Goal: Information Seeking & Learning: Learn about a topic

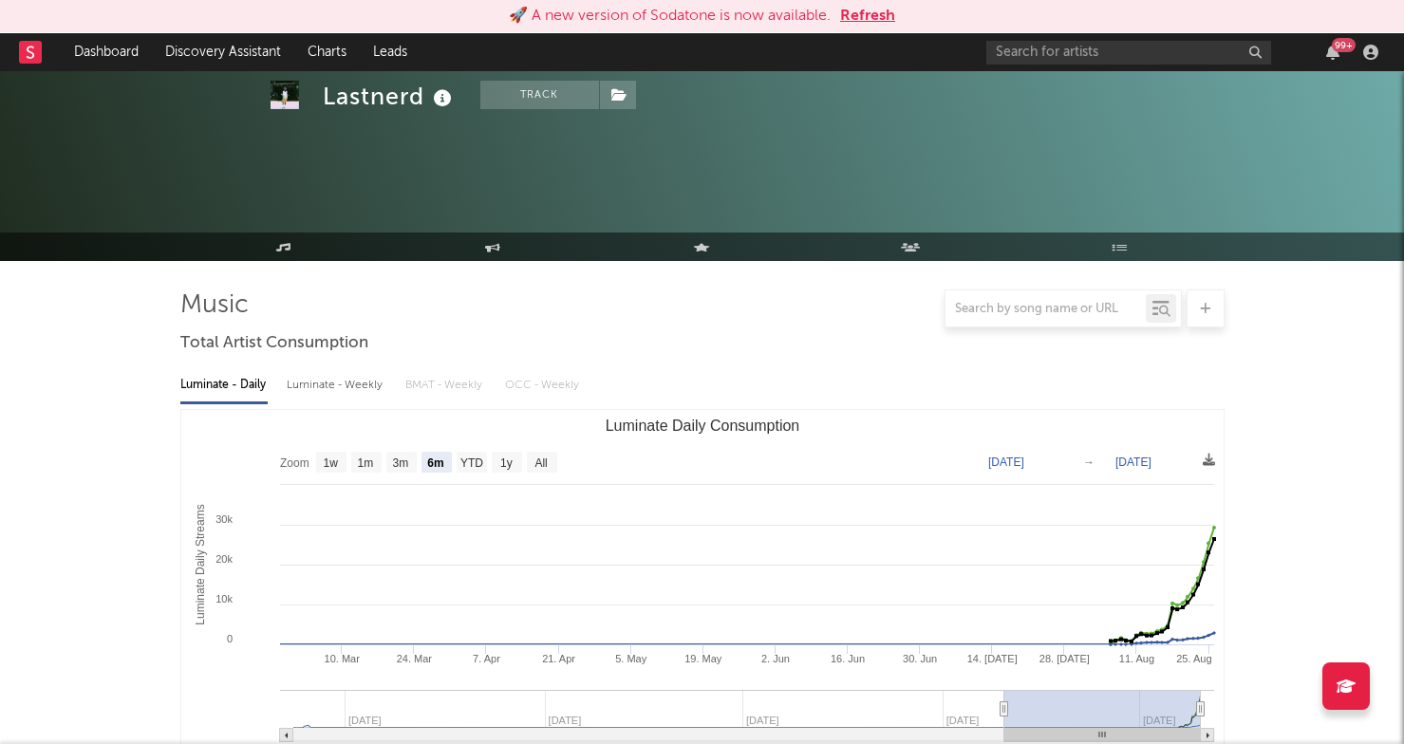
select select "6m"
select select "1w"
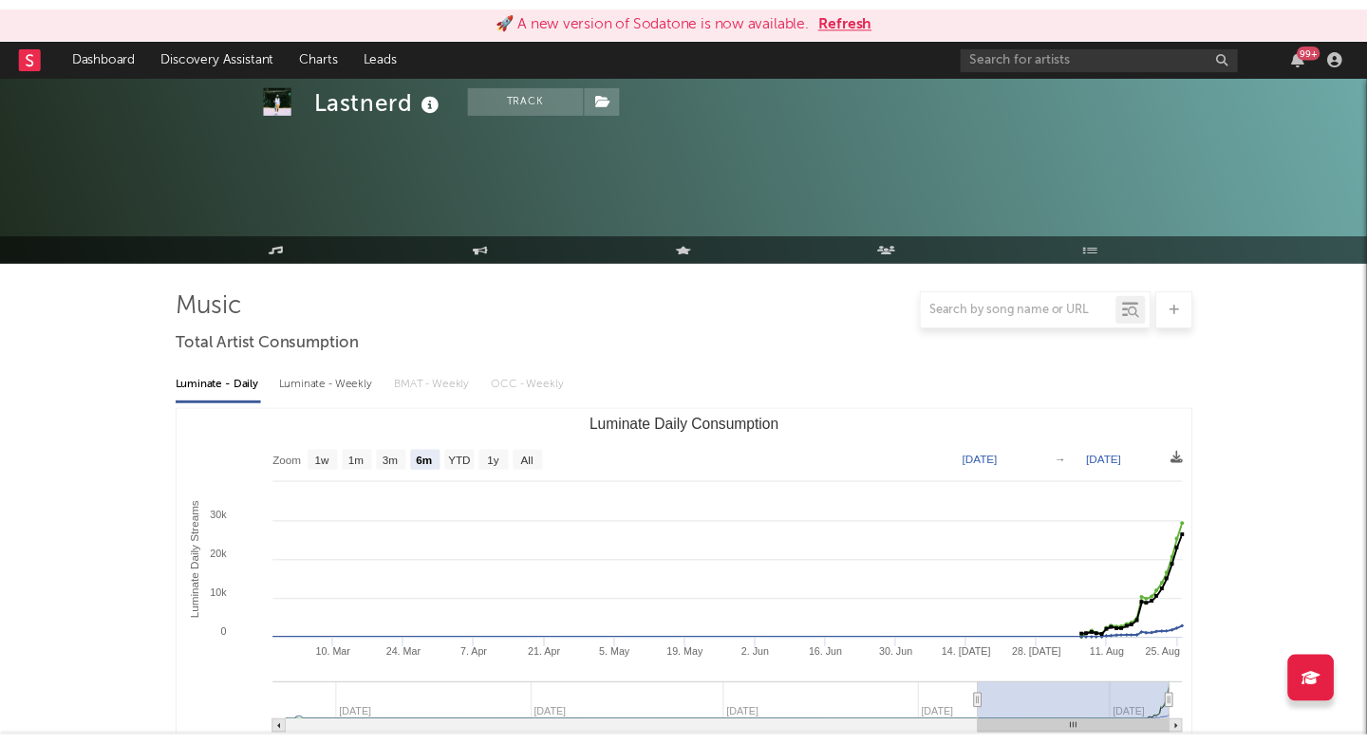
scroll to position [1136, 0]
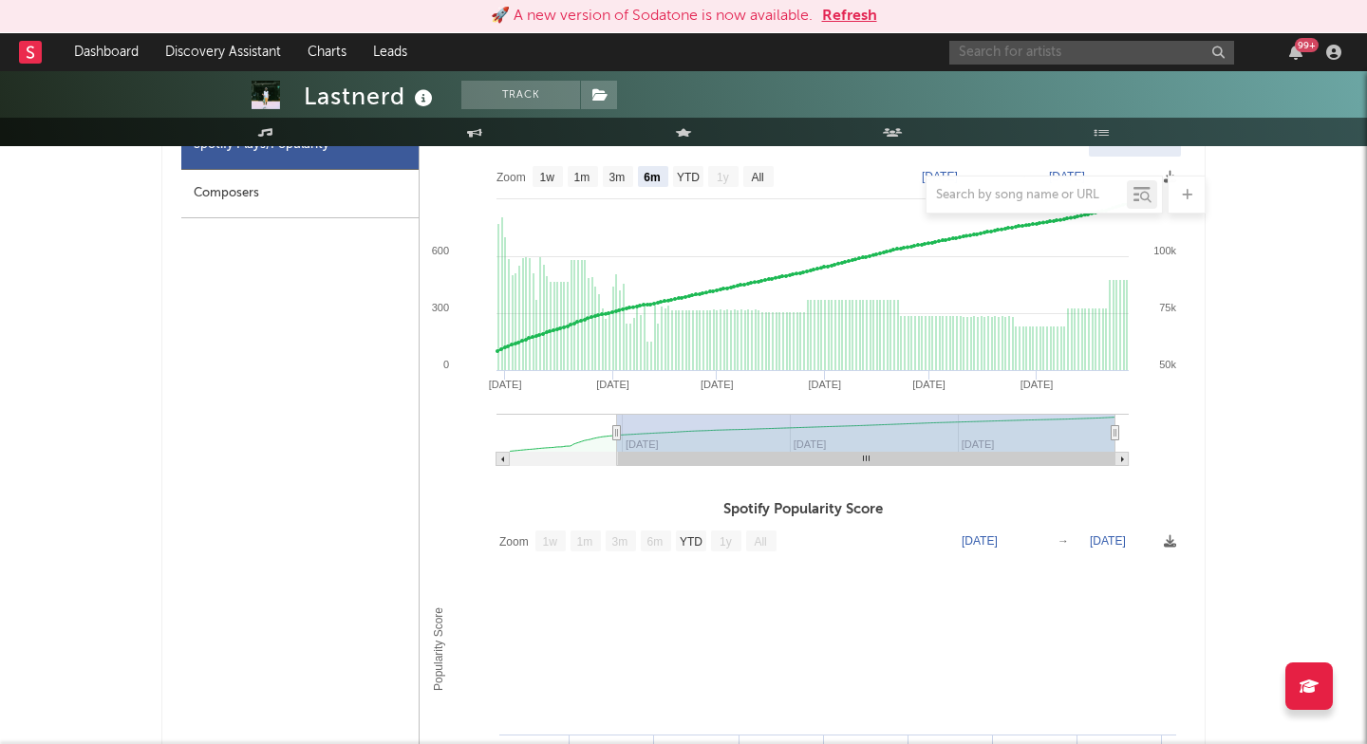
click at [1014, 56] on input "text" at bounding box center [1091, 53] width 285 height 24
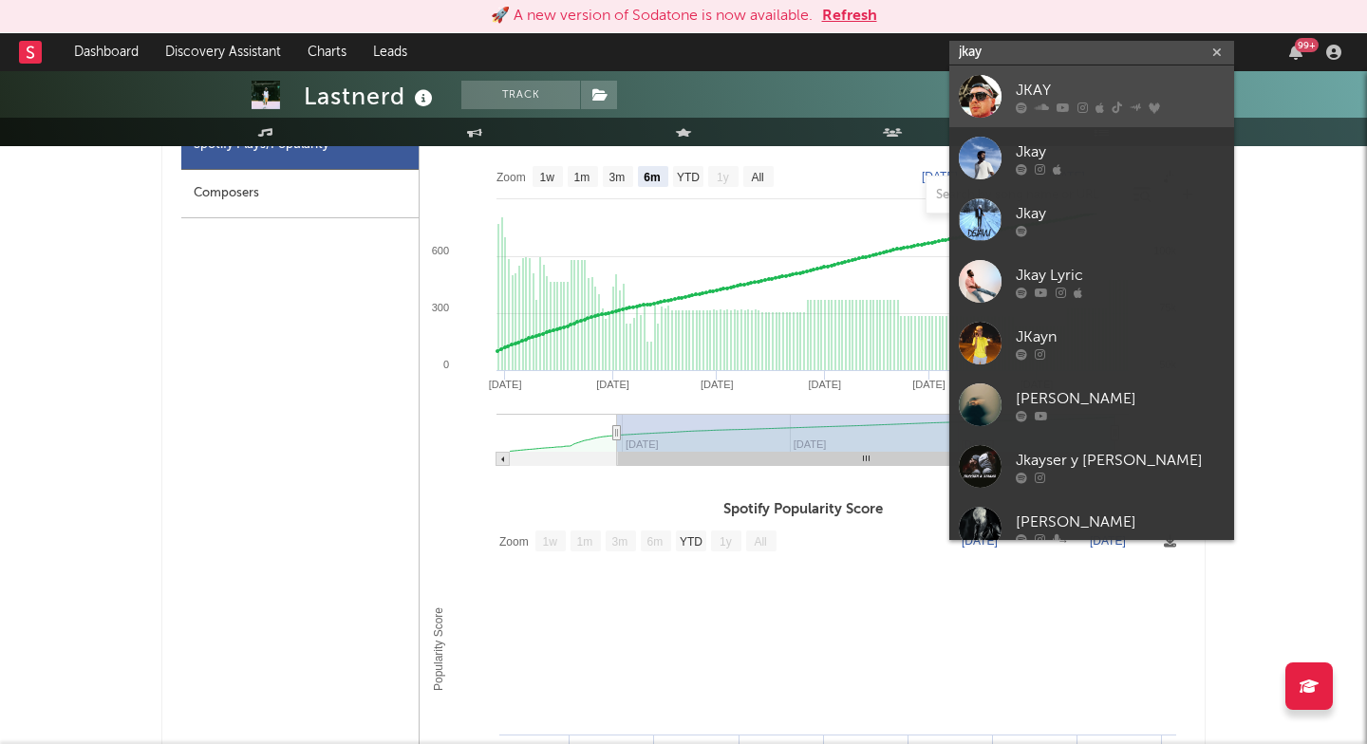
type input "jkay"
click at [1069, 91] on div "JKAY" at bounding box center [1119, 90] width 209 height 23
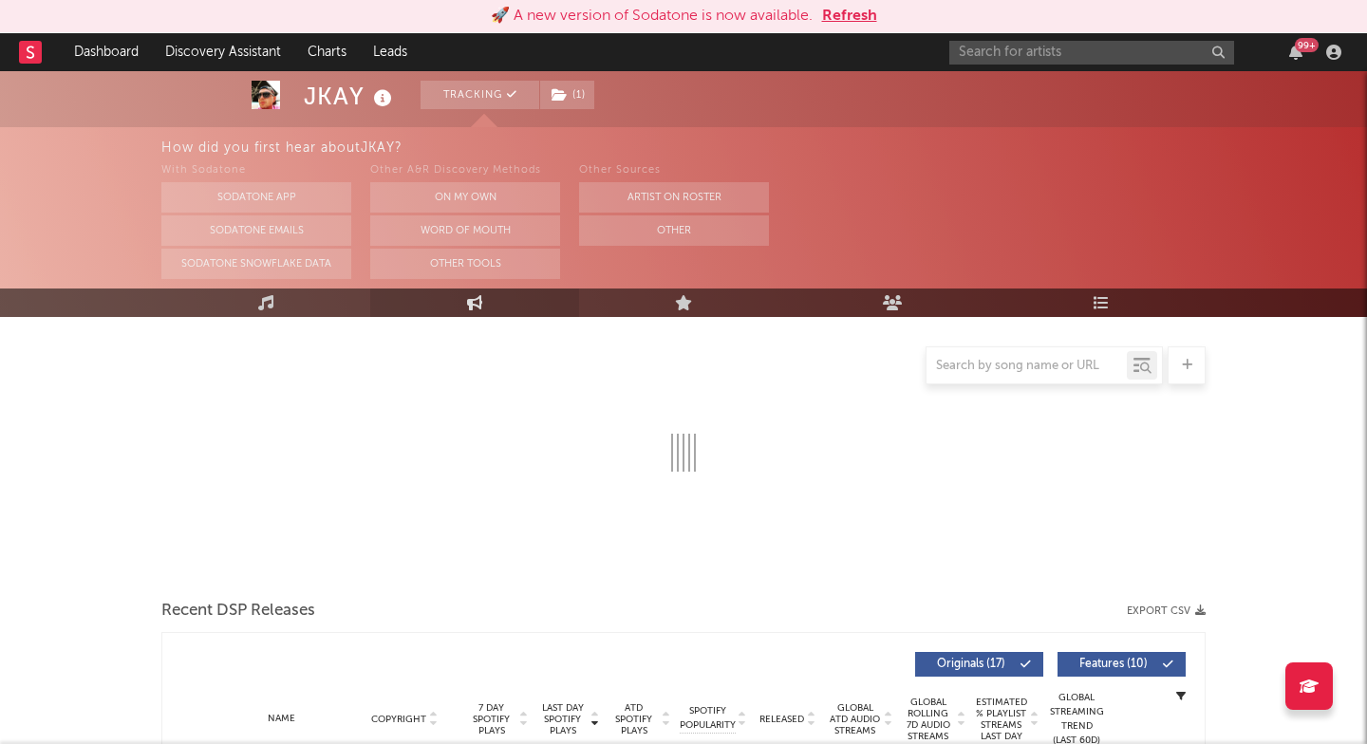
select select "6m"
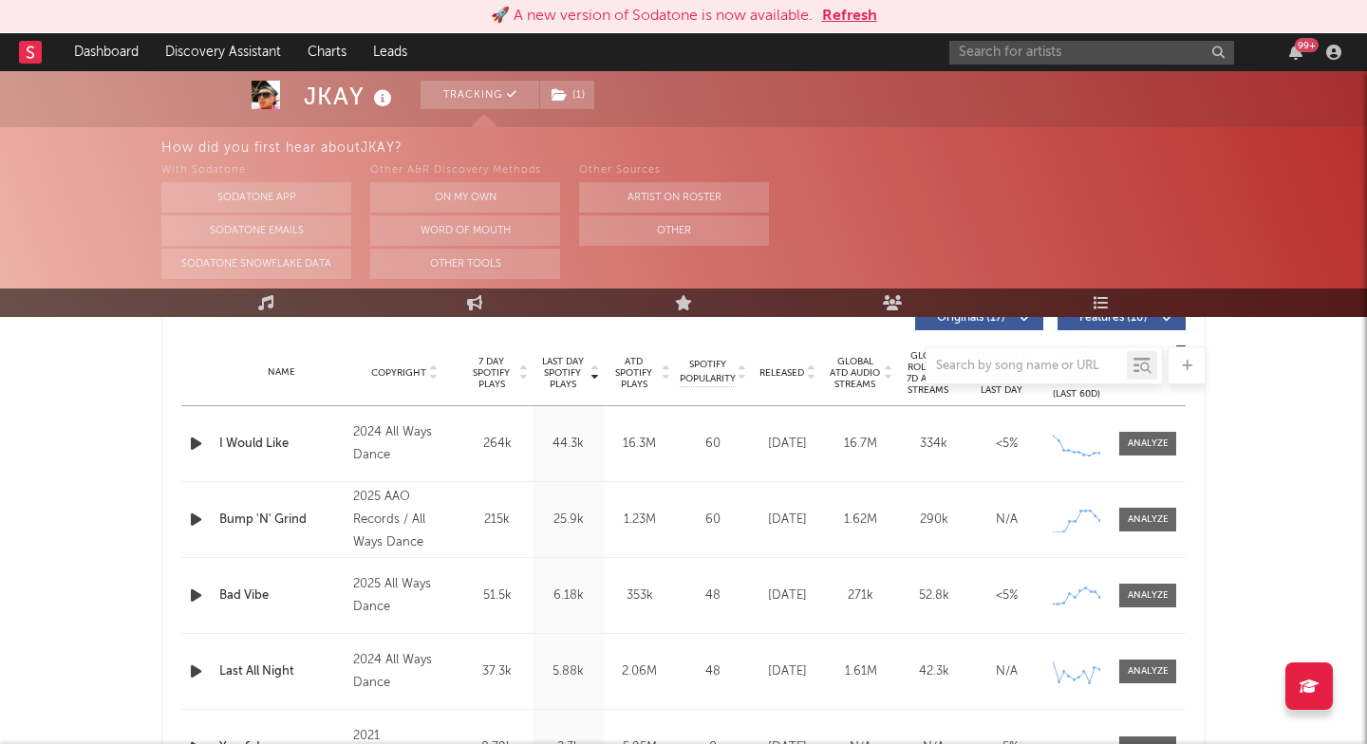
scroll to position [756, 0]
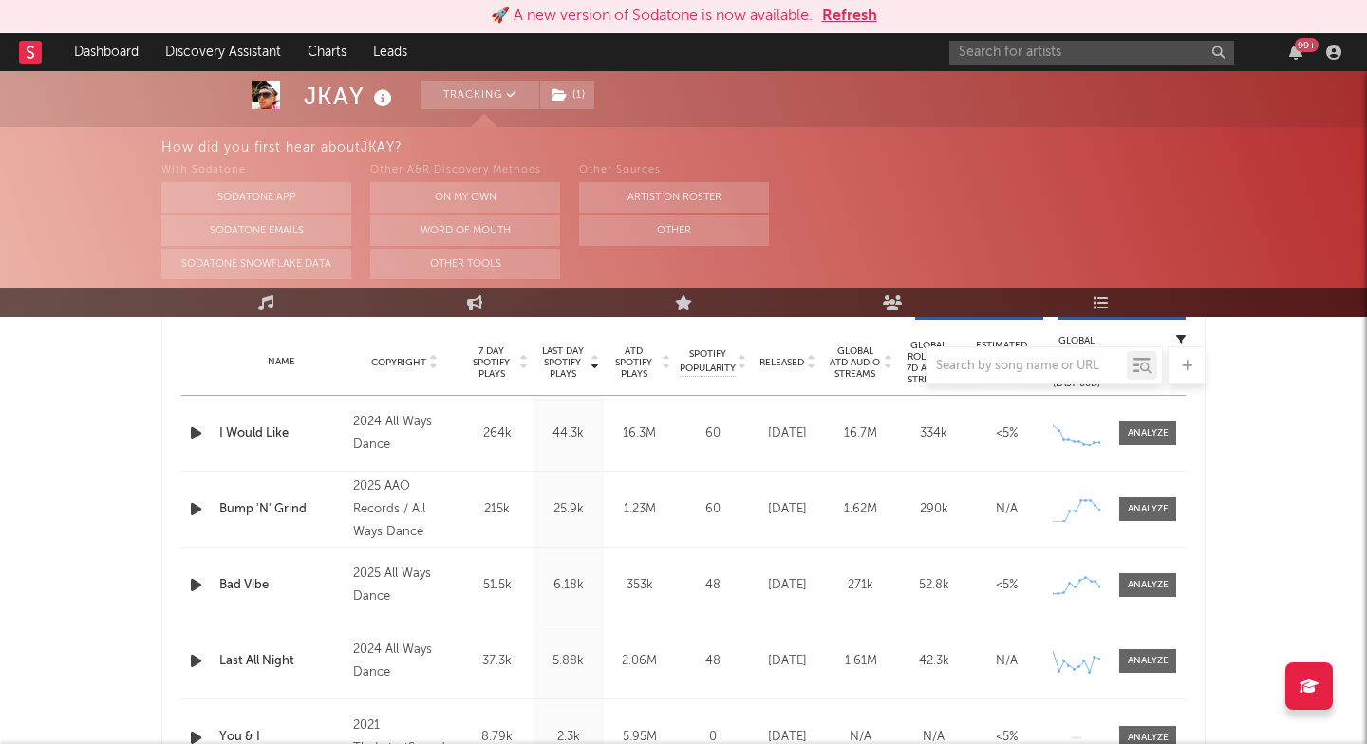
click at [1140, 528] on div "Name Bump 'N' Grind Copyright 2025 AAO Records / All Ways Dance Label AAO Recor…" at bounding box center [683, 509] width 1004 height 75
click at [1140, 506] on div at bounding box center [1147, 509] width 41 height 14
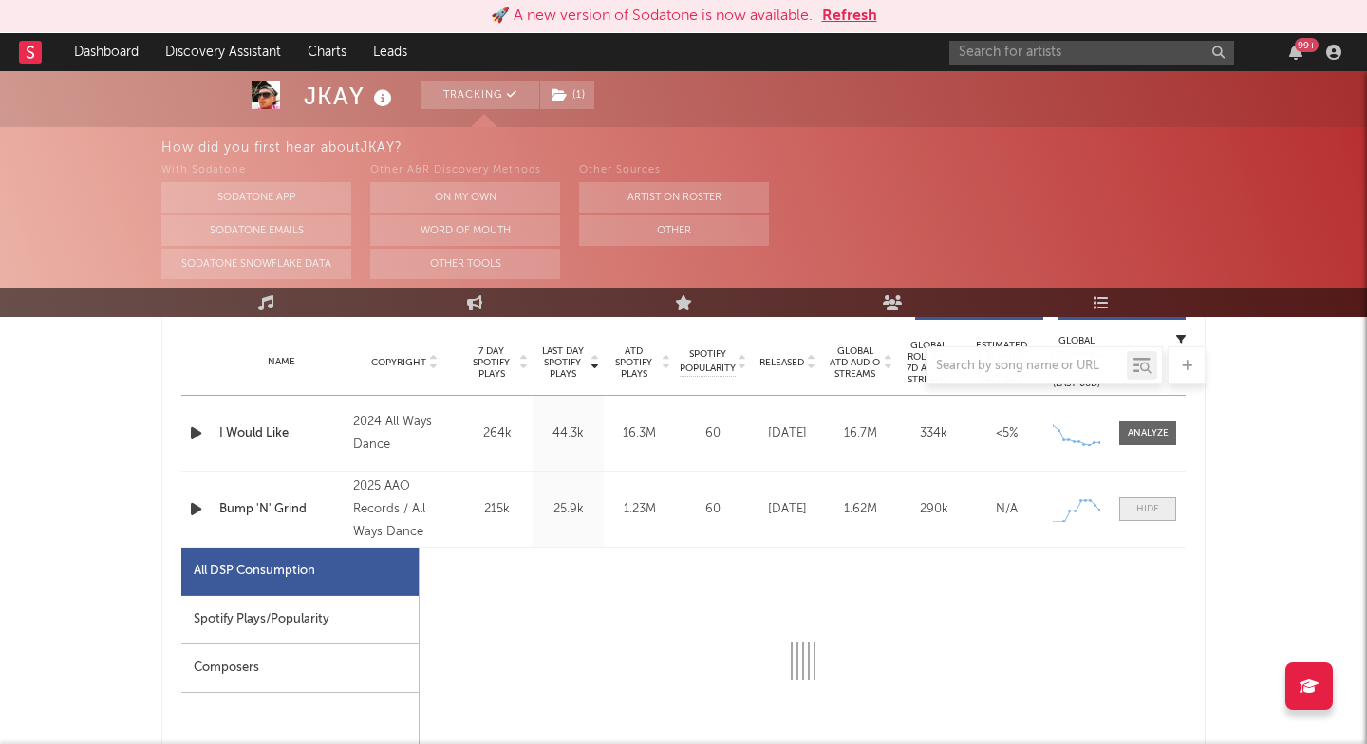
select select "1w"
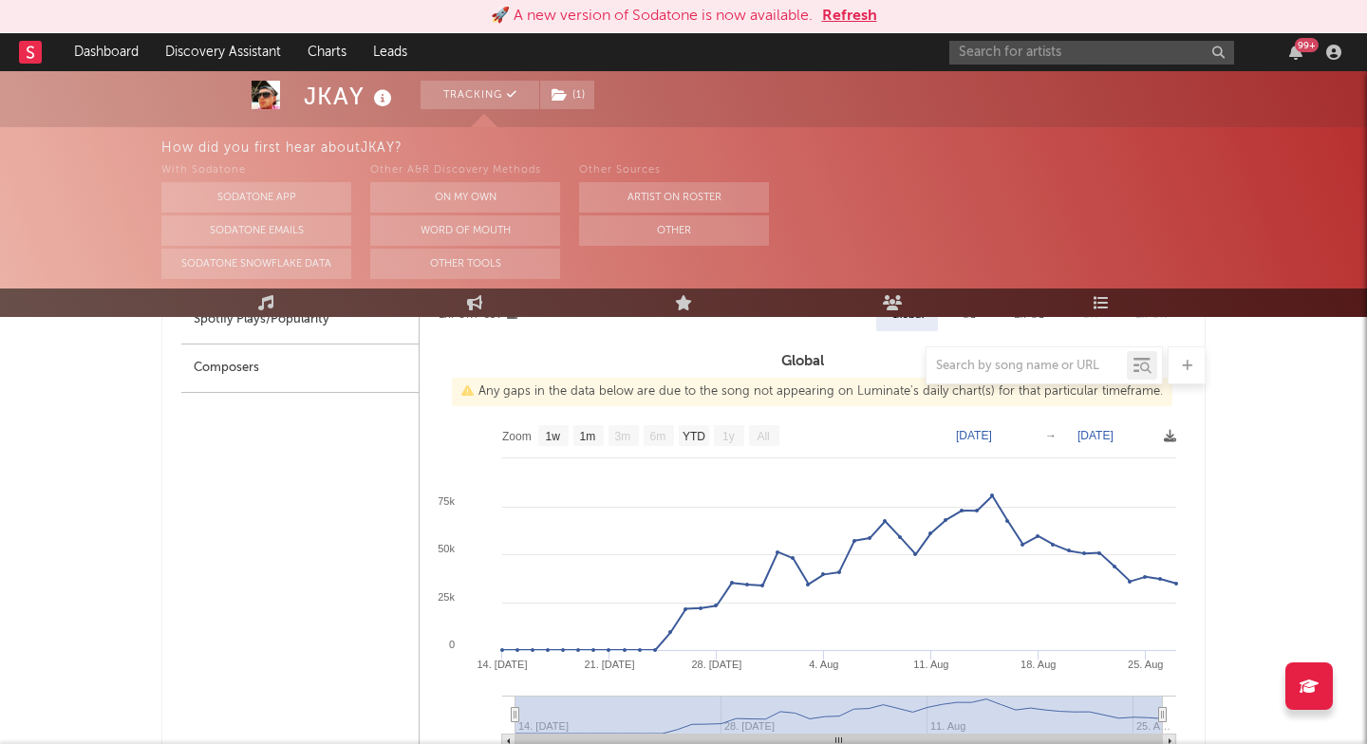
scroll to position [1060, 0]
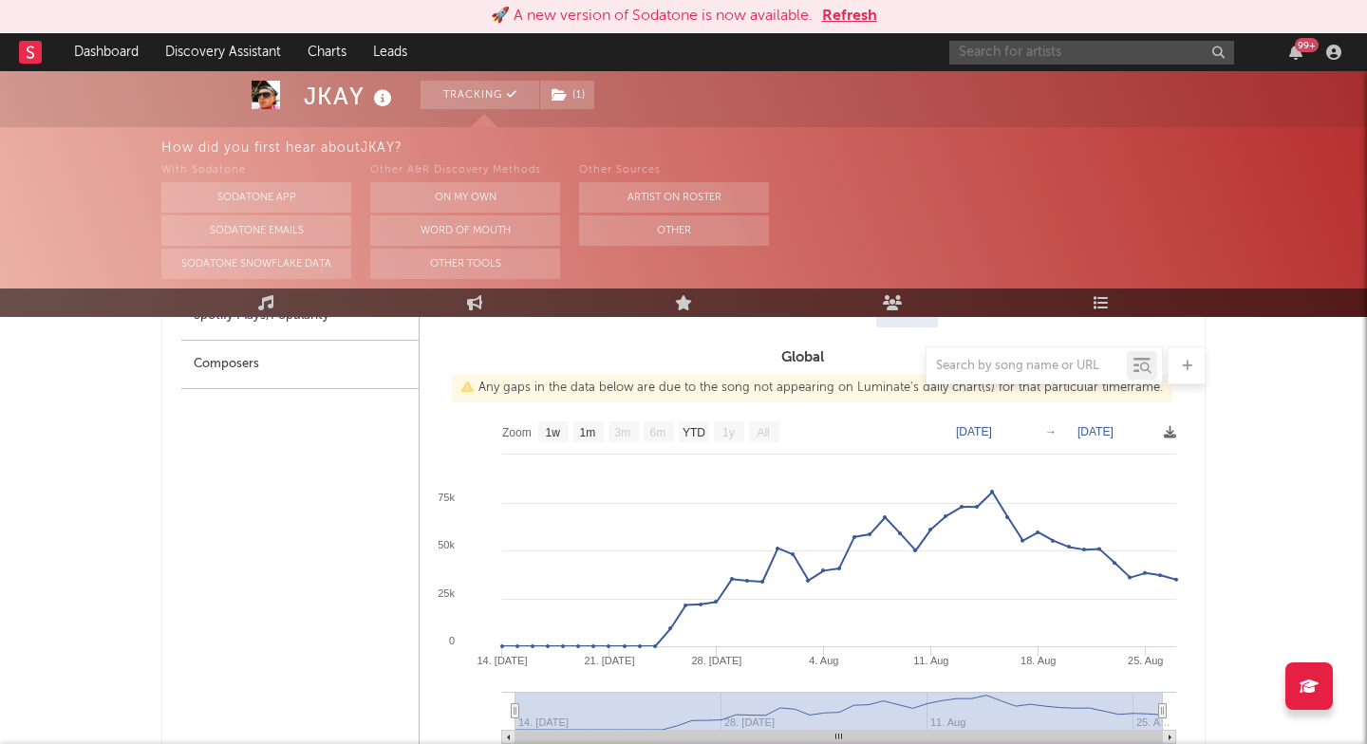
click at [995, 47] on input "text" at bounding box center [1091, 53] width 285 height 24
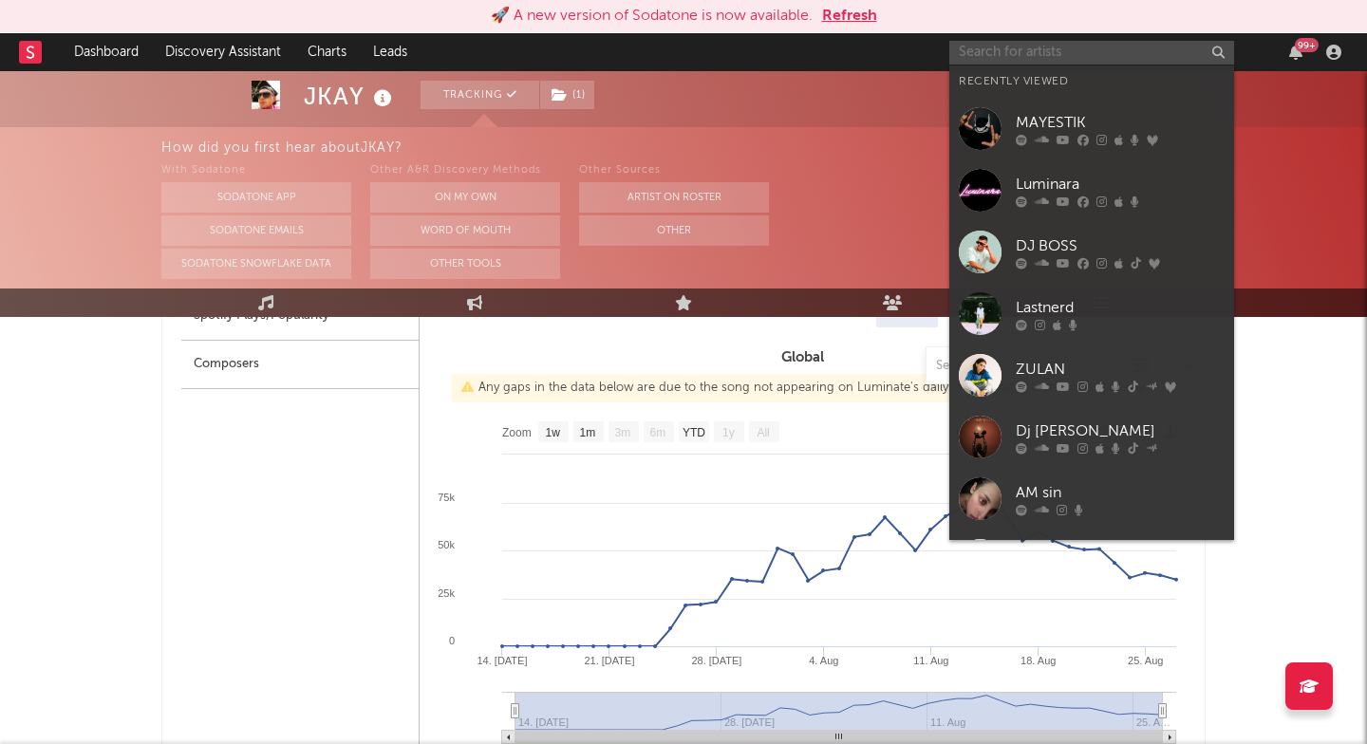
paste input "https://open.spotify.com/artist/1vL1PKPuiIig3FFUqHz7b1"
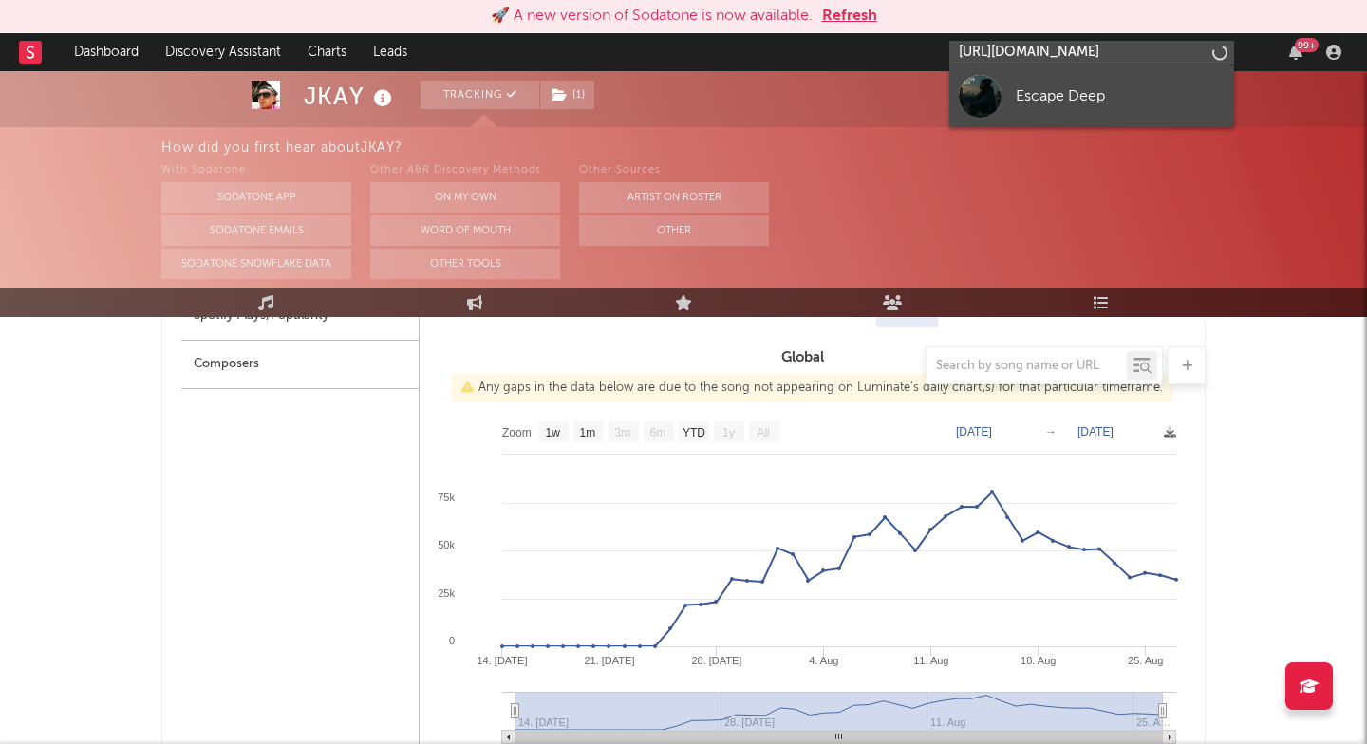
type input "https://open.spotify.com/artist/1vL1PKPuiIig3FFUqHz7b"
click at [1067, 113] on link "Escape Deep" at bounding box center [1091, 96] width 285 height 62
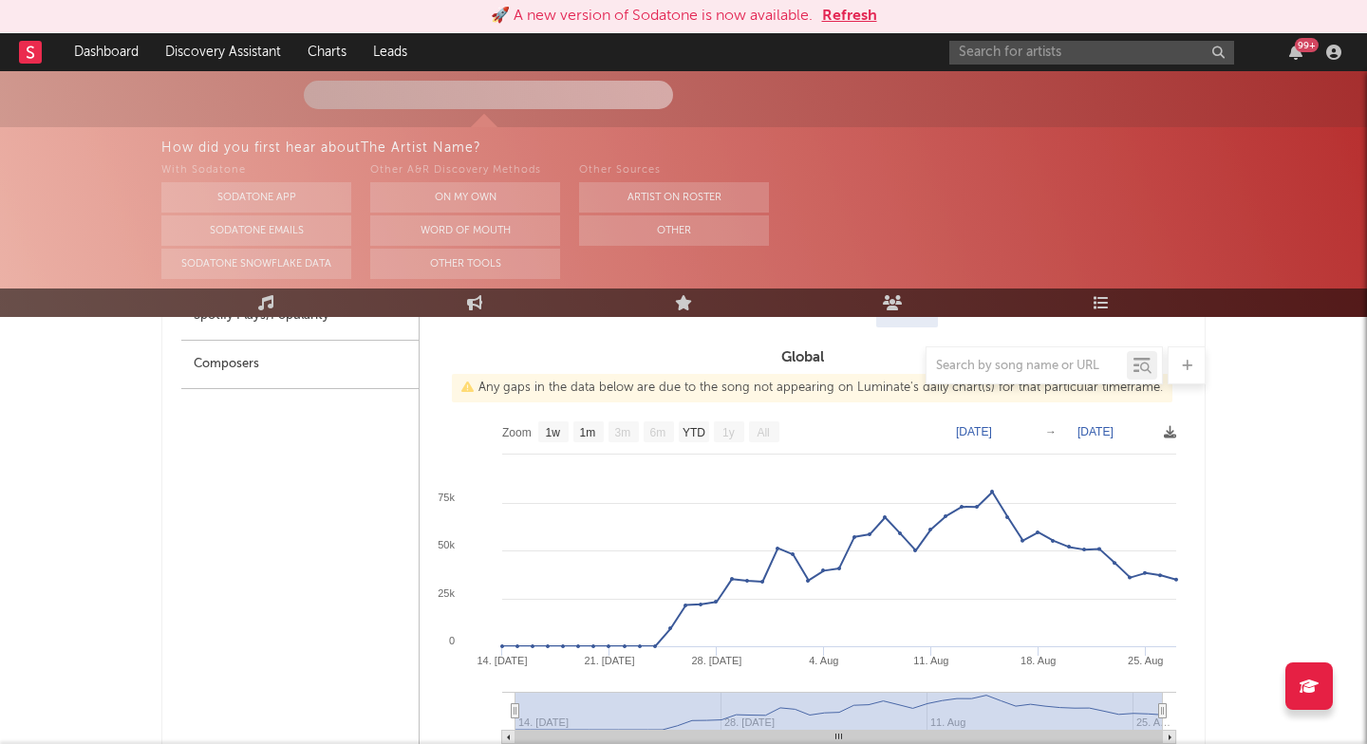
scroll to position [120, 0]
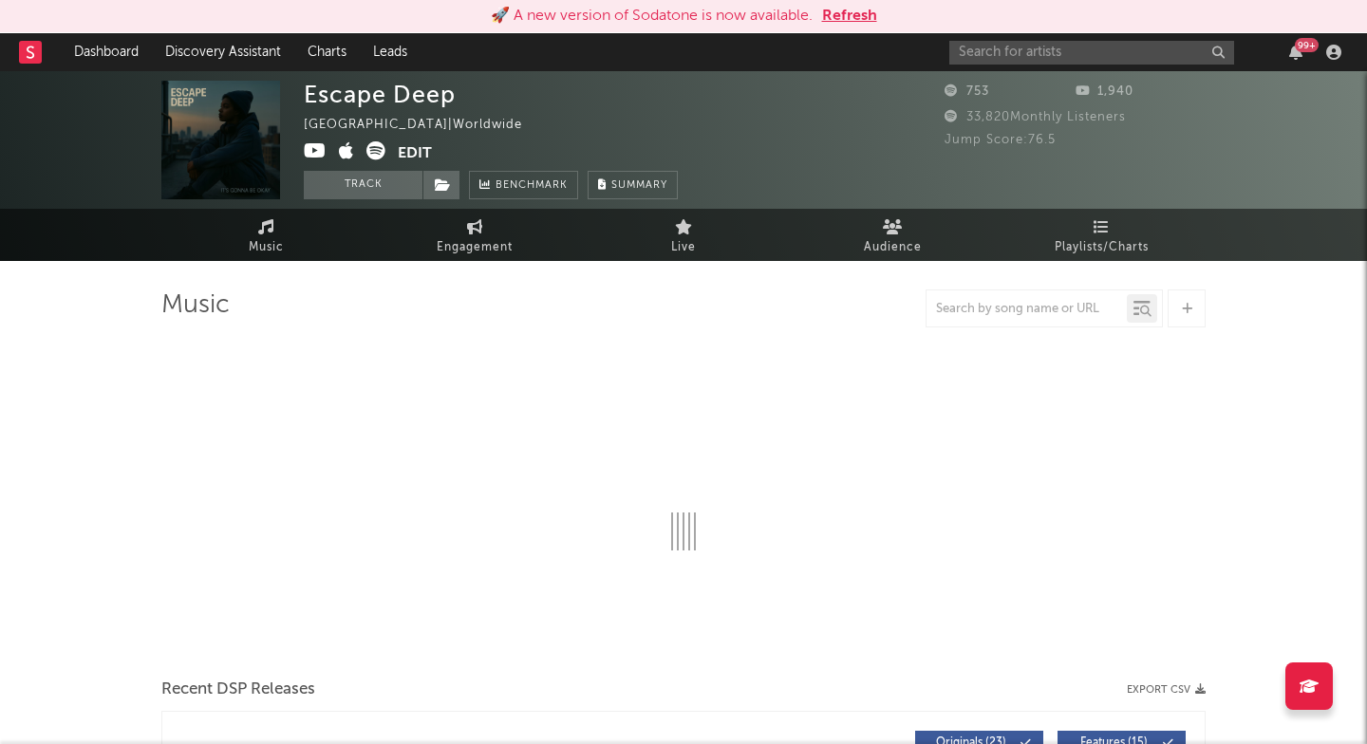
select select "1w"
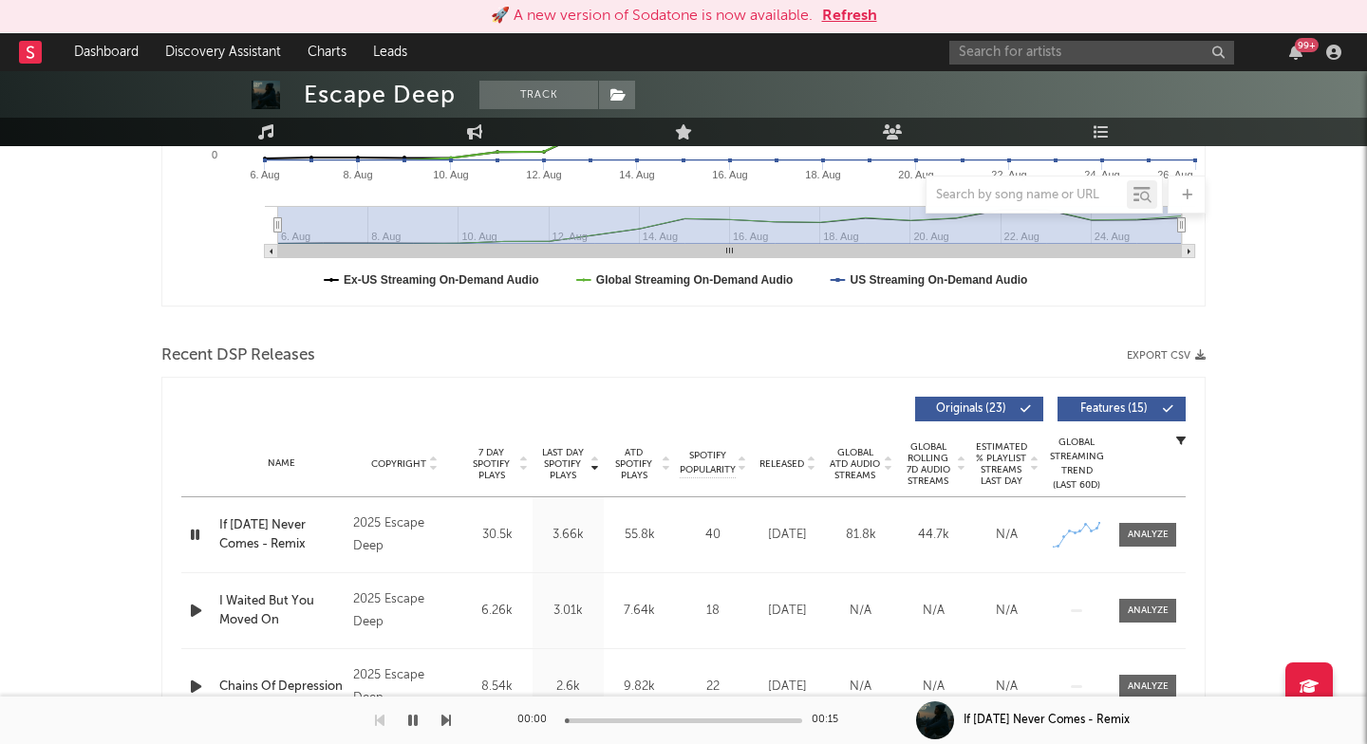
scroll to position [485, 0]
click at [1145, 527] on span at bounding box center [1147, 534] width 57 height 24
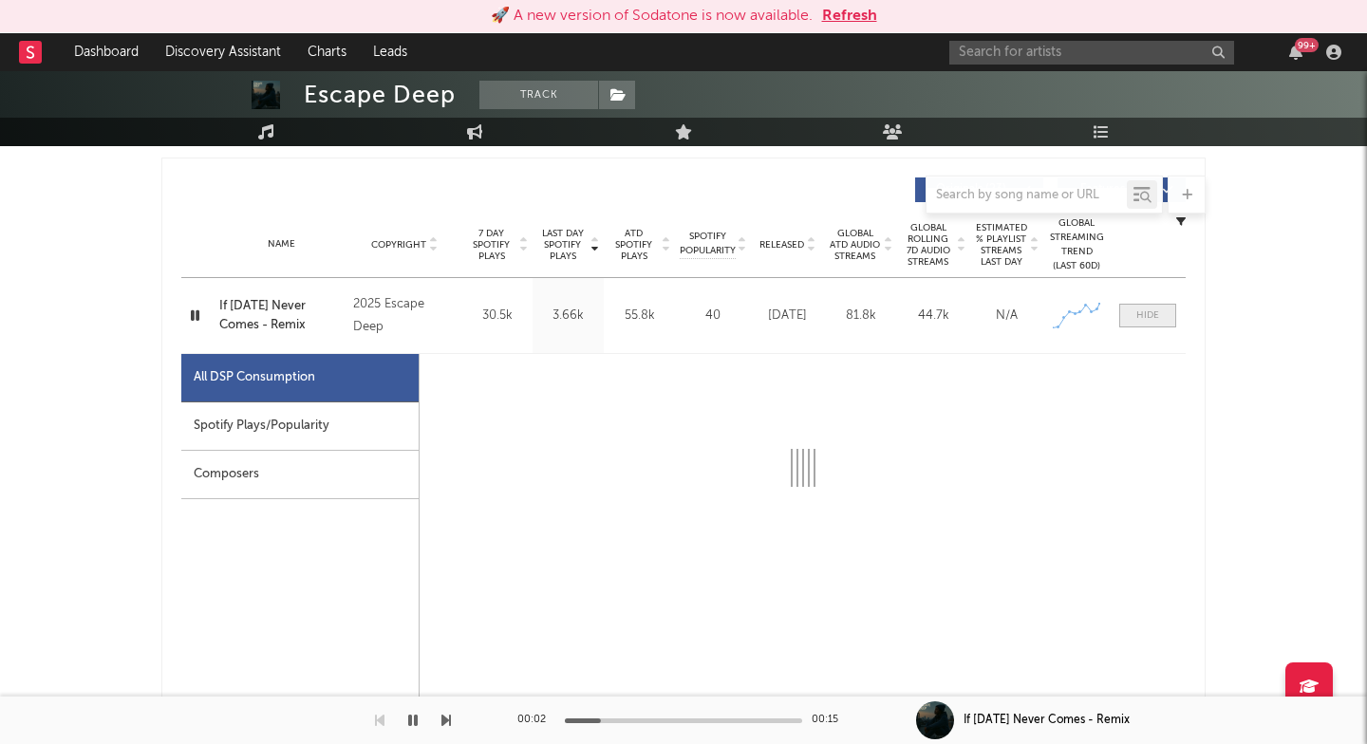
scroll to position [710, 0]
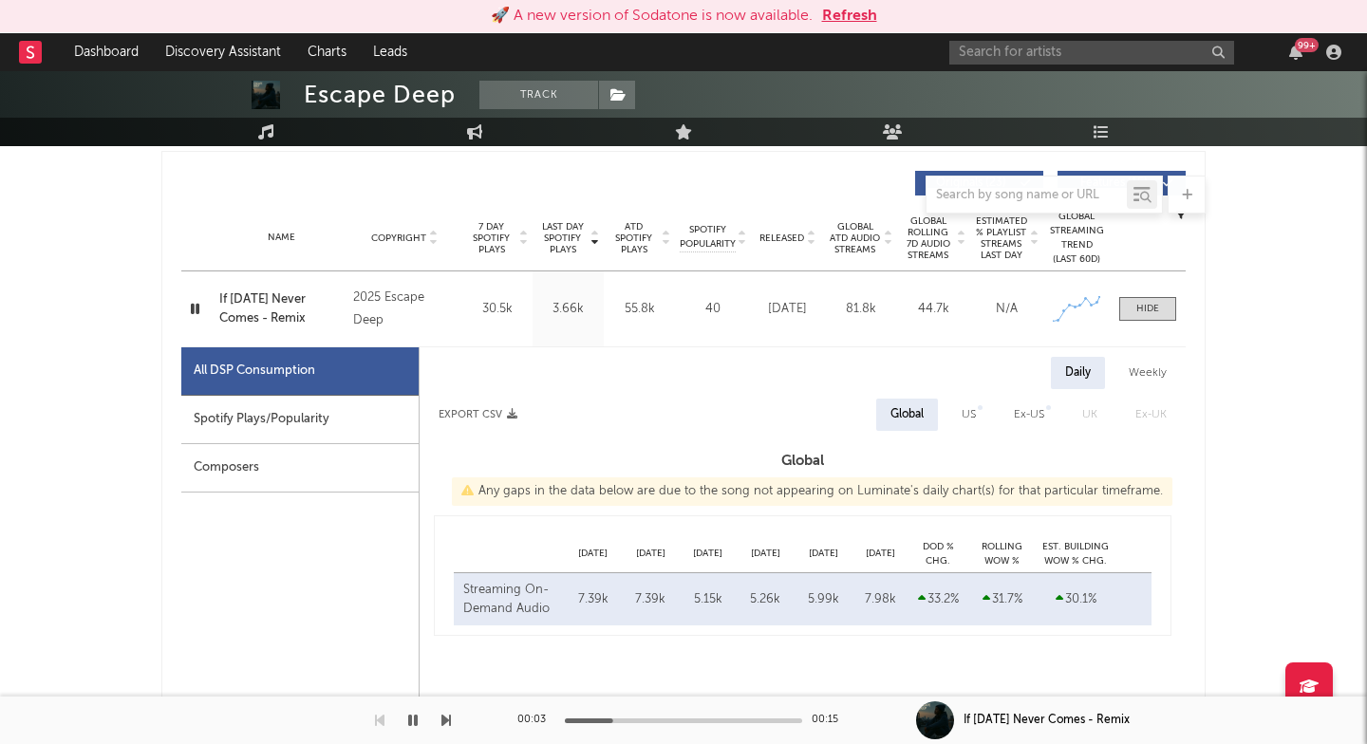
select select "1w"
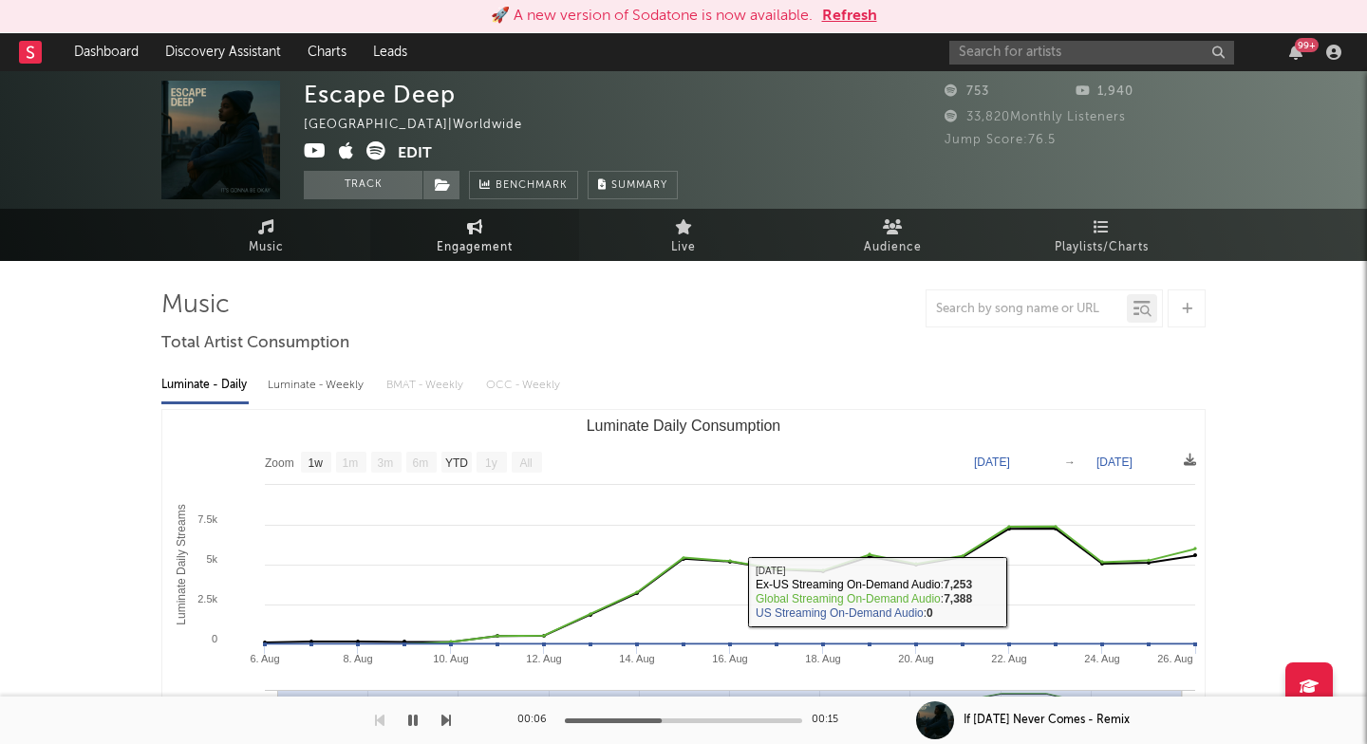
scroll to position [0, 0]
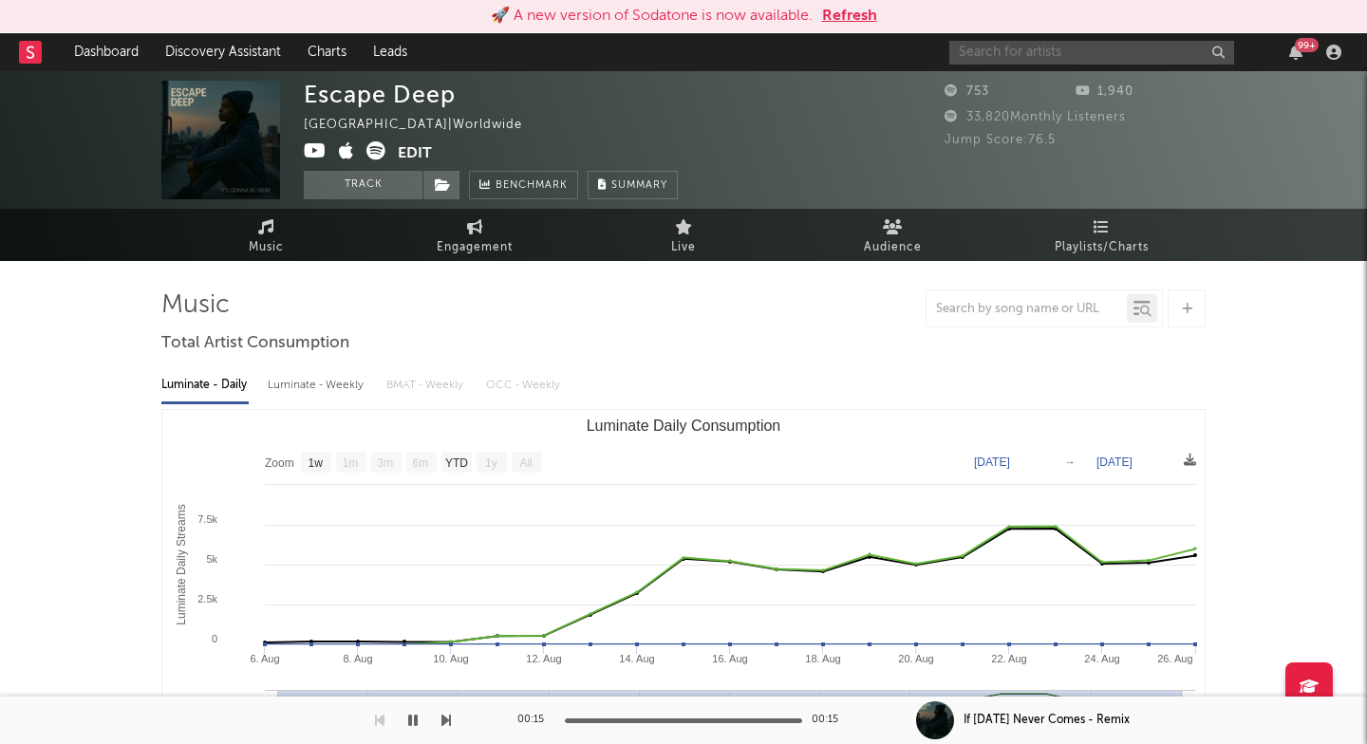
click at [1042, 47] on input "text" at bounding box center [1091, 53] width 285 height 24
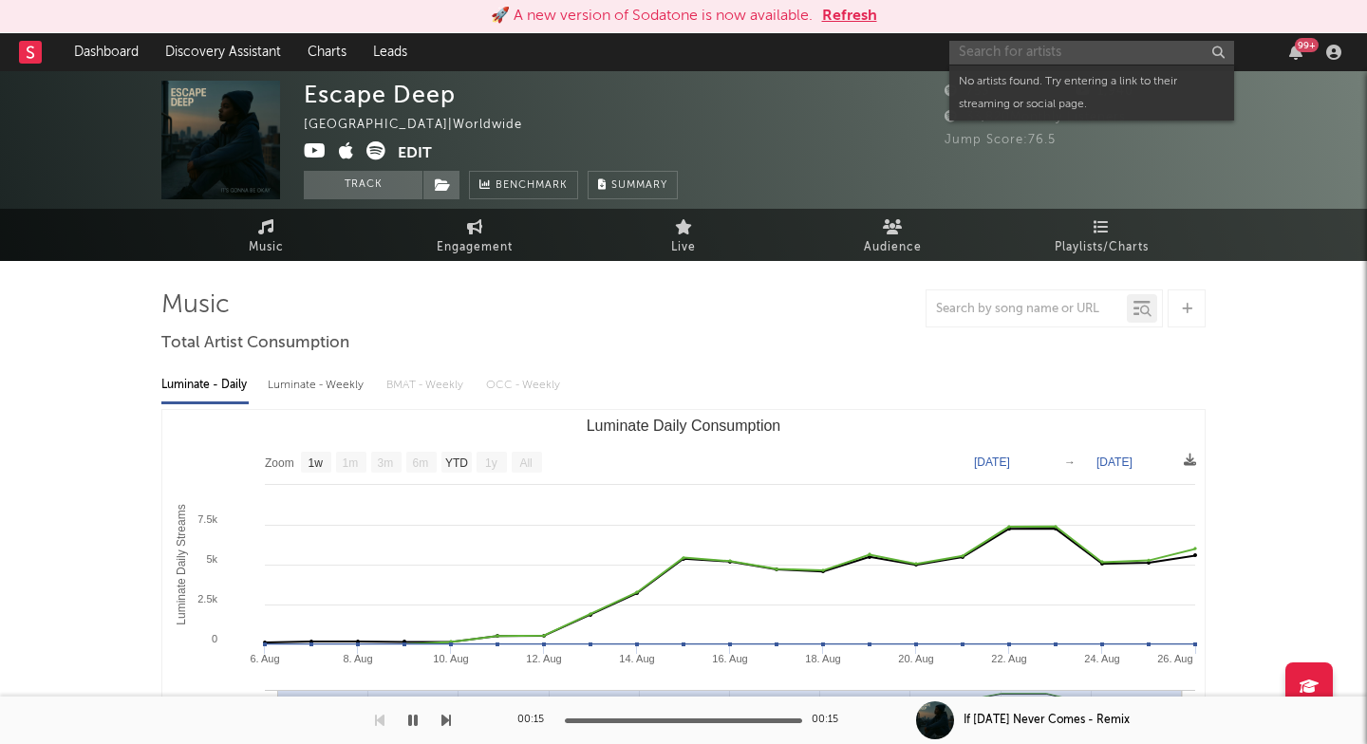
paste input "https://open.spotify.com/artist/0ueKhy5Vj2mxumUXB41yMf?si=XZK4WGGWRFeY4oHIU-ahFw"
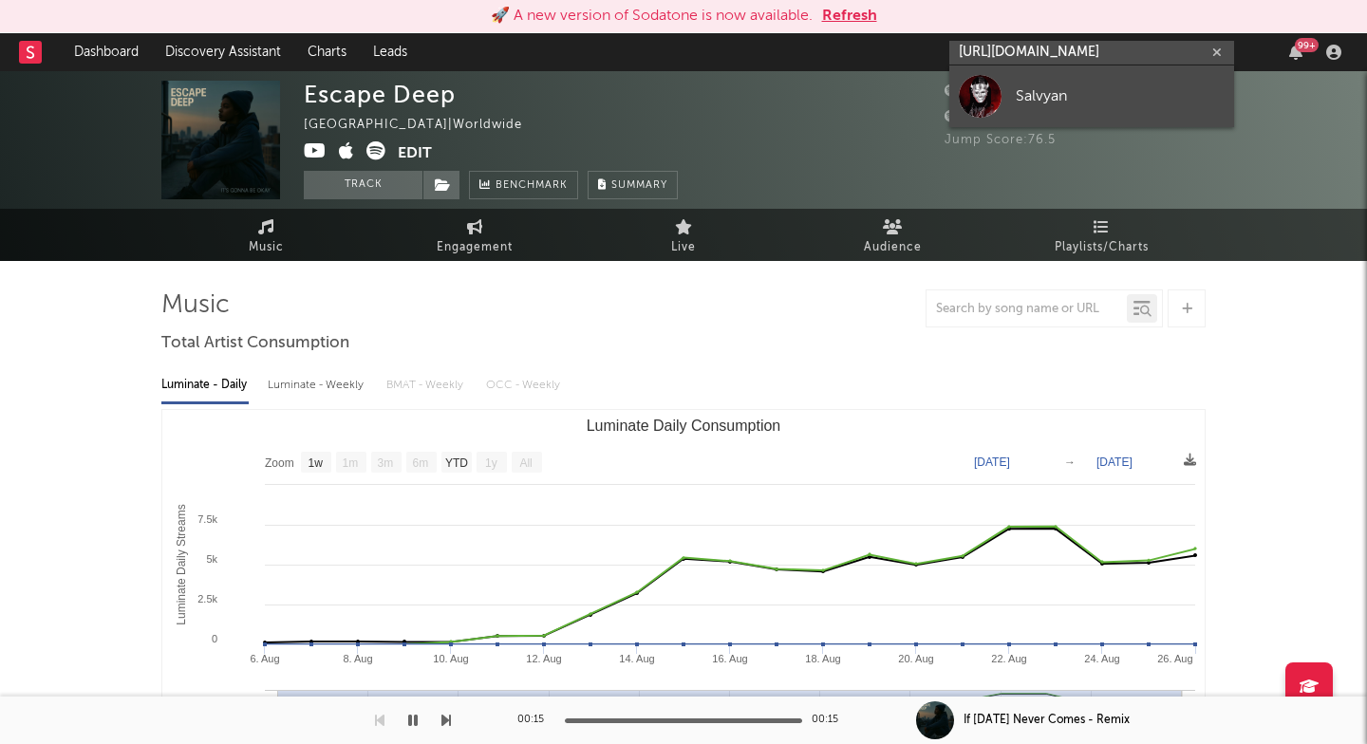
type input "https://open.spotify.com/artist/0ueKhy5Vj2mxumUXB41yMf?si=XZK4WGGWRFeY4oHIU-ahFw"
click at [1028, 92] on div "Salvyan" at bounding box center [1119, 95] width 209 height 23
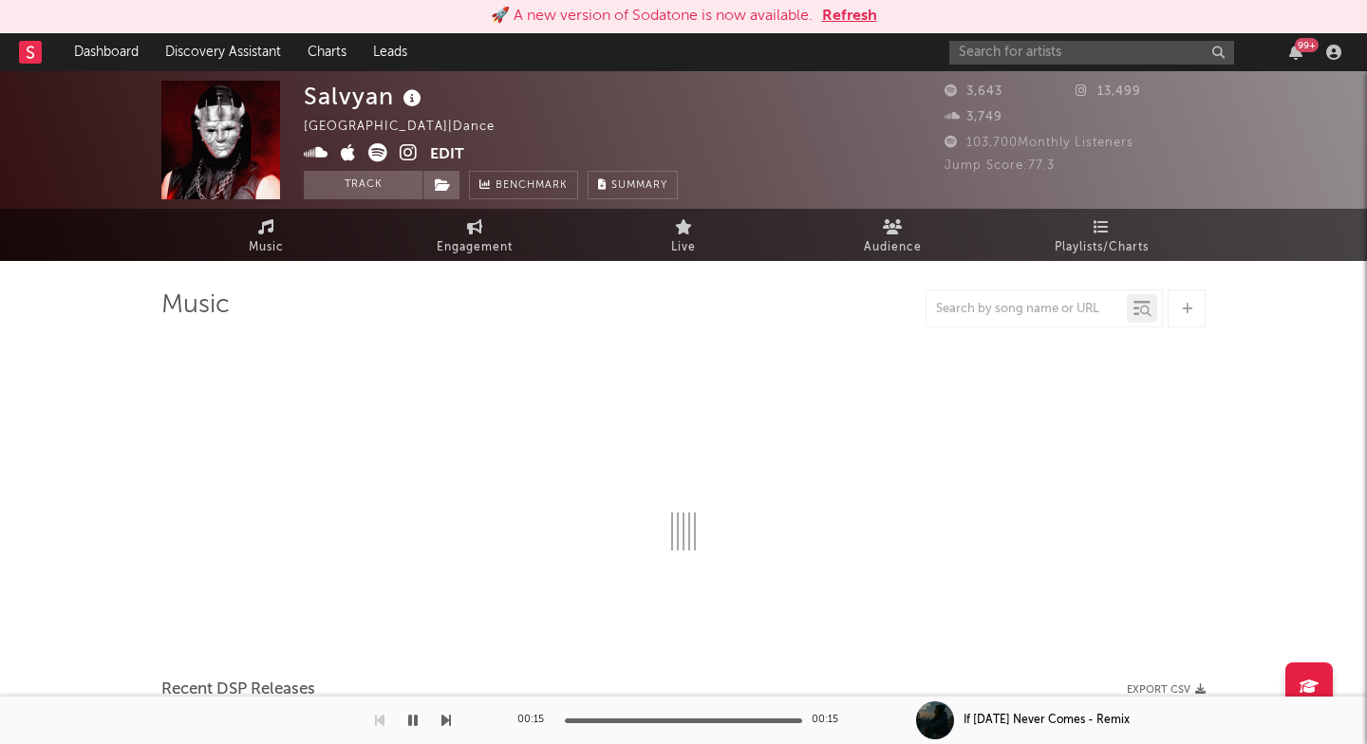
select select "1w"
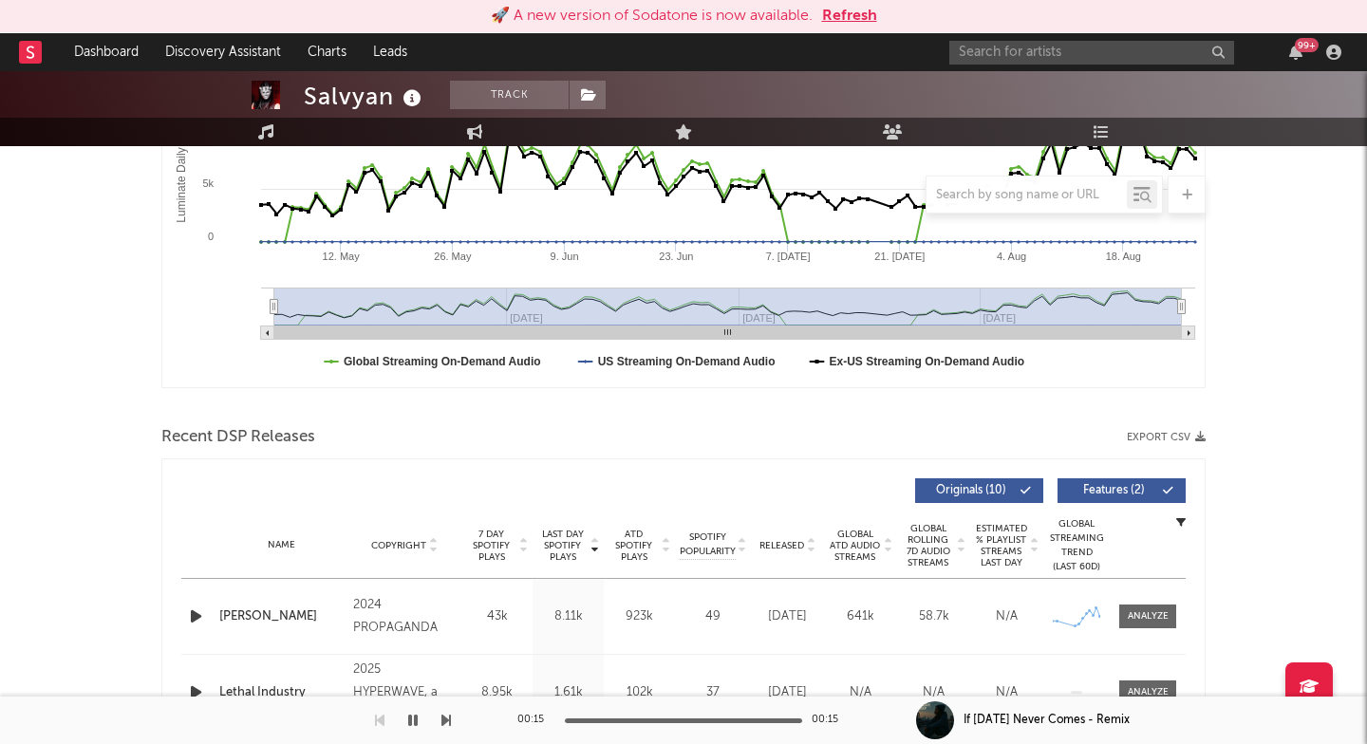
scroll to position [444, 0]
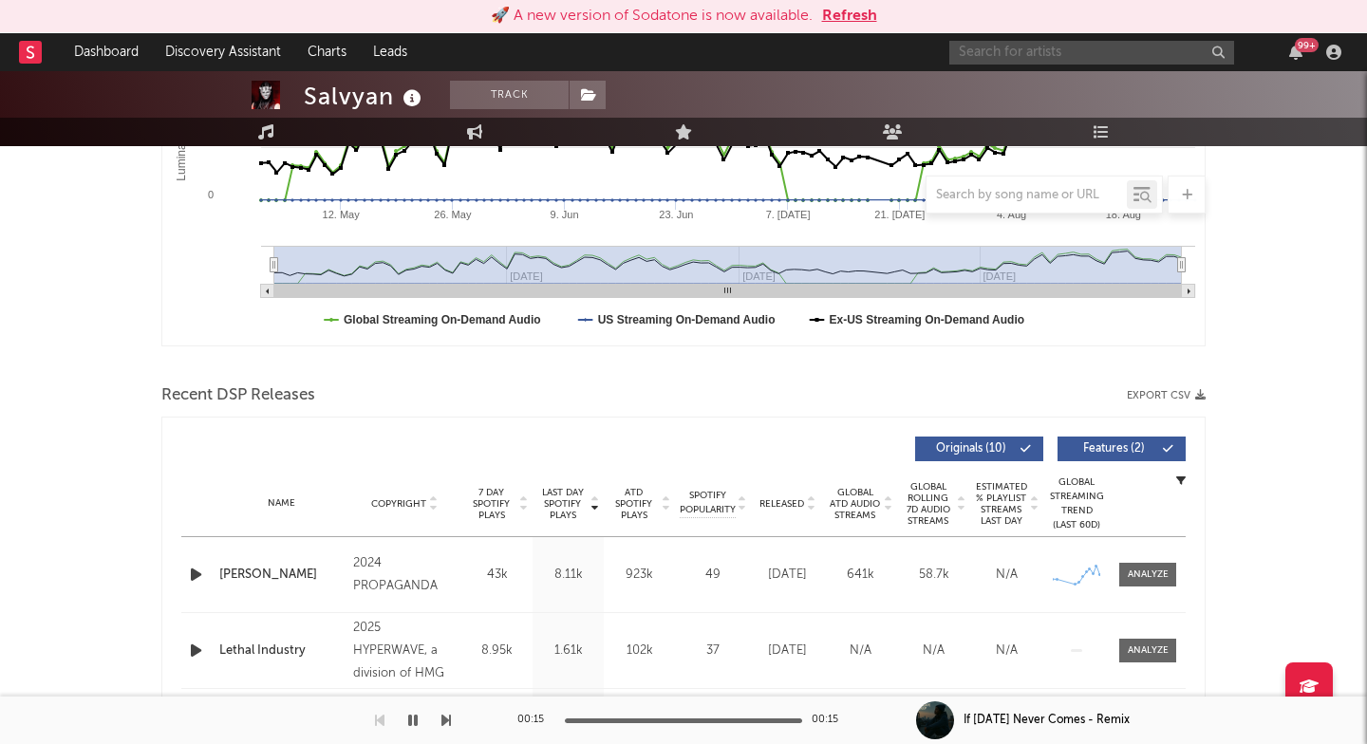
click at [1111, 61] on input "text" at bounding box center [1091, 53] width 285 height 24
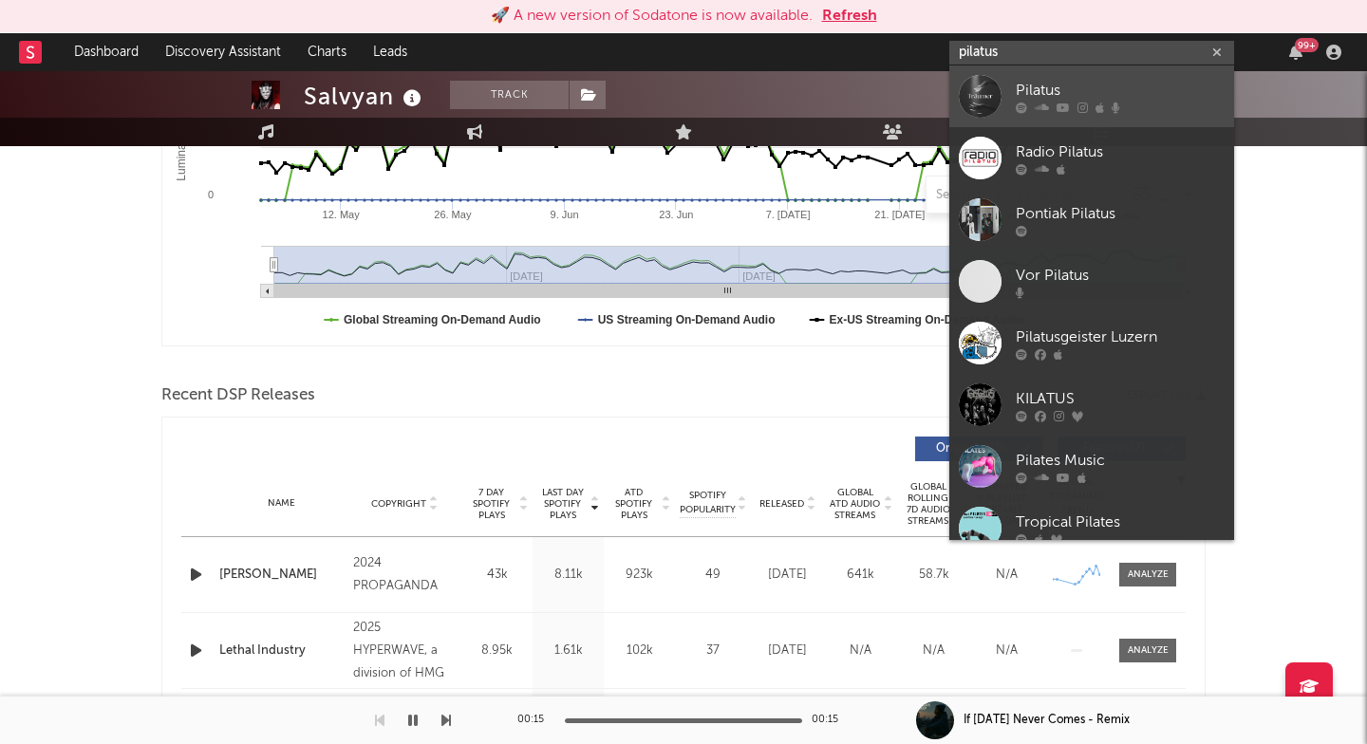
type input "pilatus"
click at [1055, 117] on link "Pilatus" at bounding box center [1091, 96] width 285 height 62
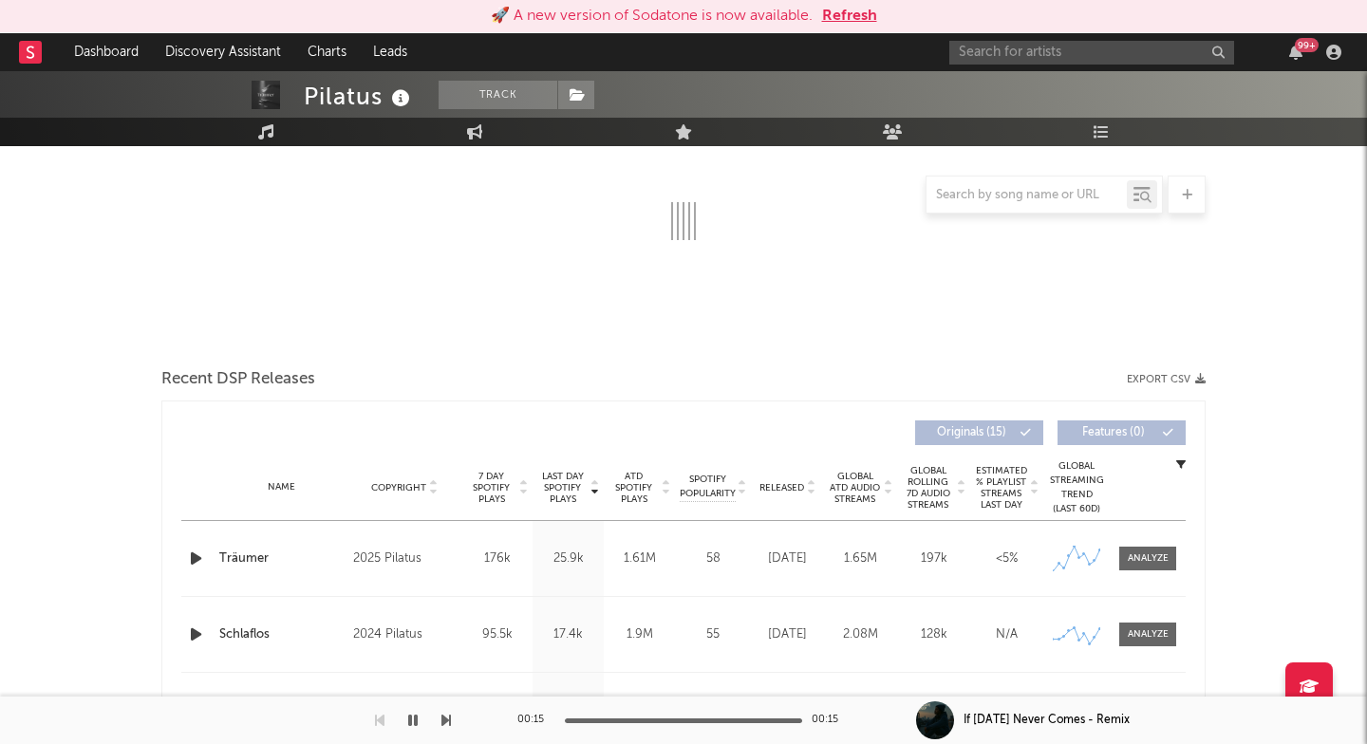
select select "6m"
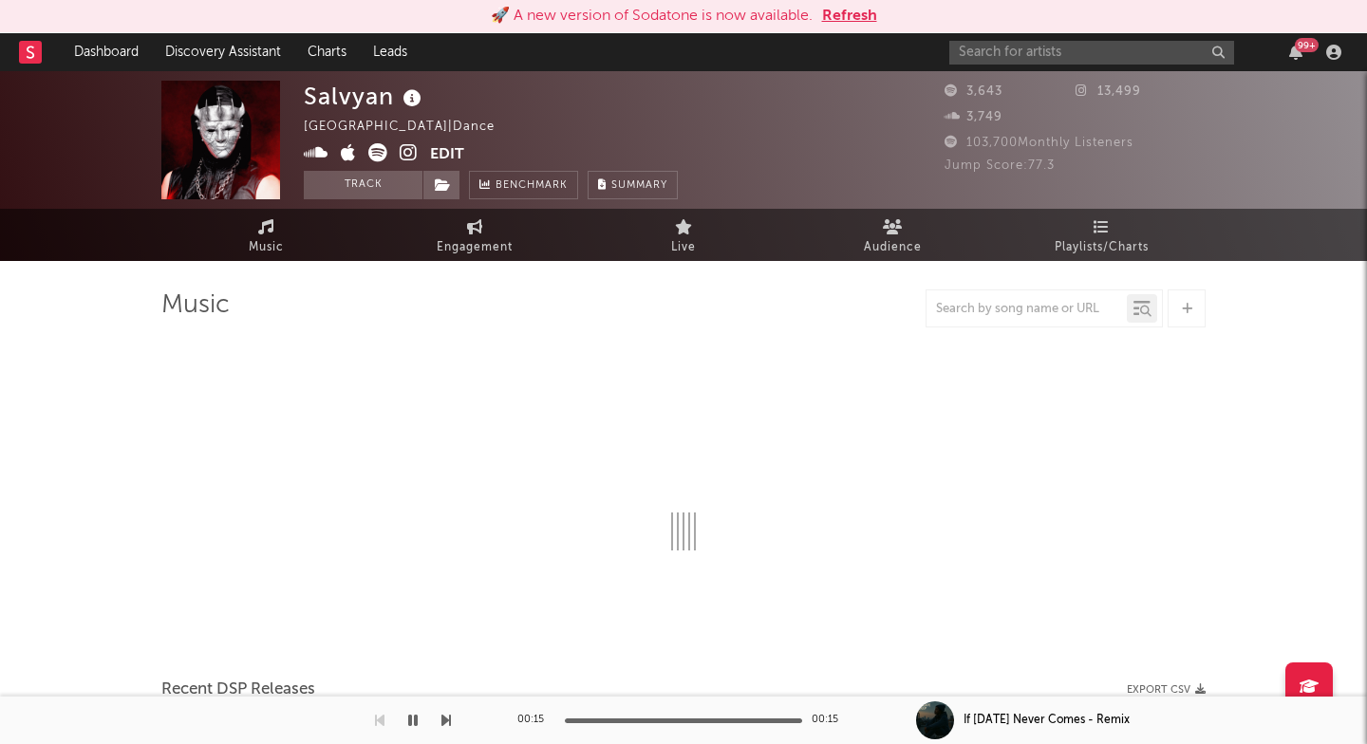
select select "1w"
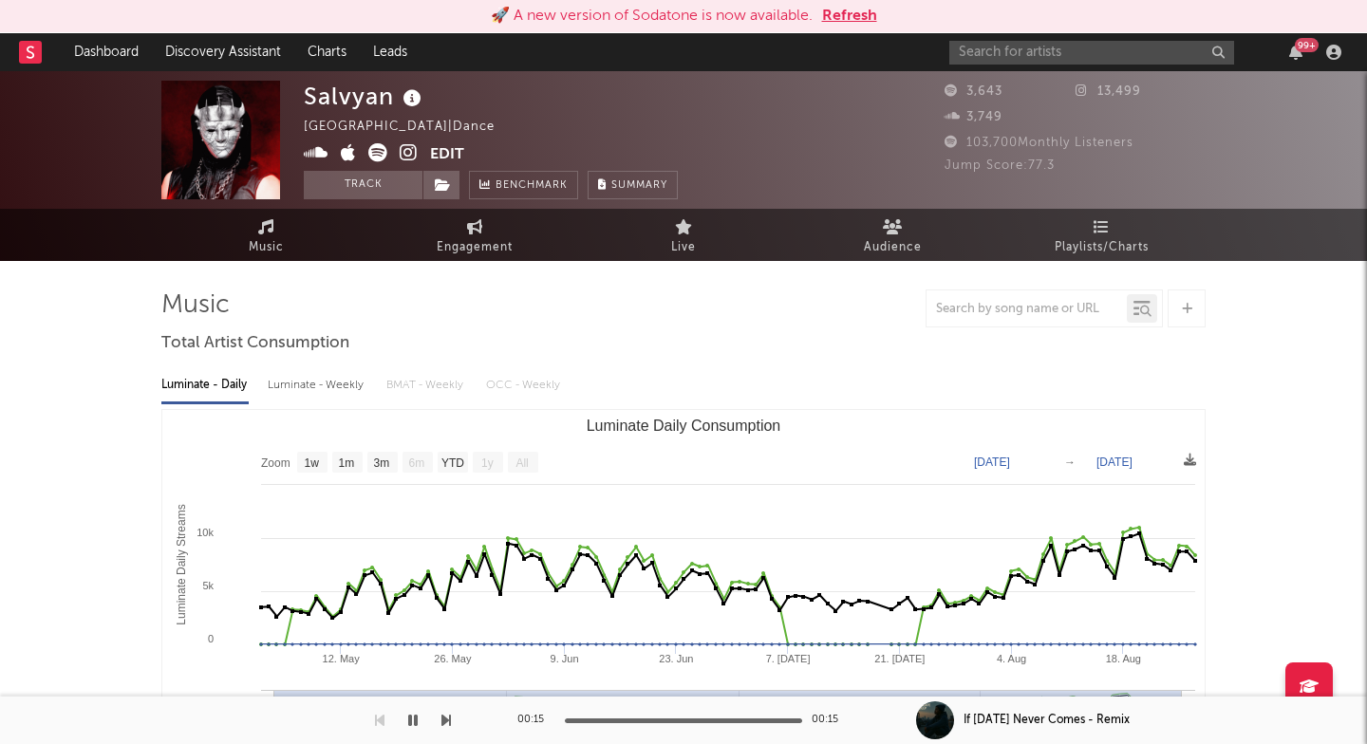
click at [983, 36] on div "99 +" at bounding box center [1148, 52] width 399 height 38
click at [984, 55] on input "text" at bounding box center [1091, 53] width 285 height 24
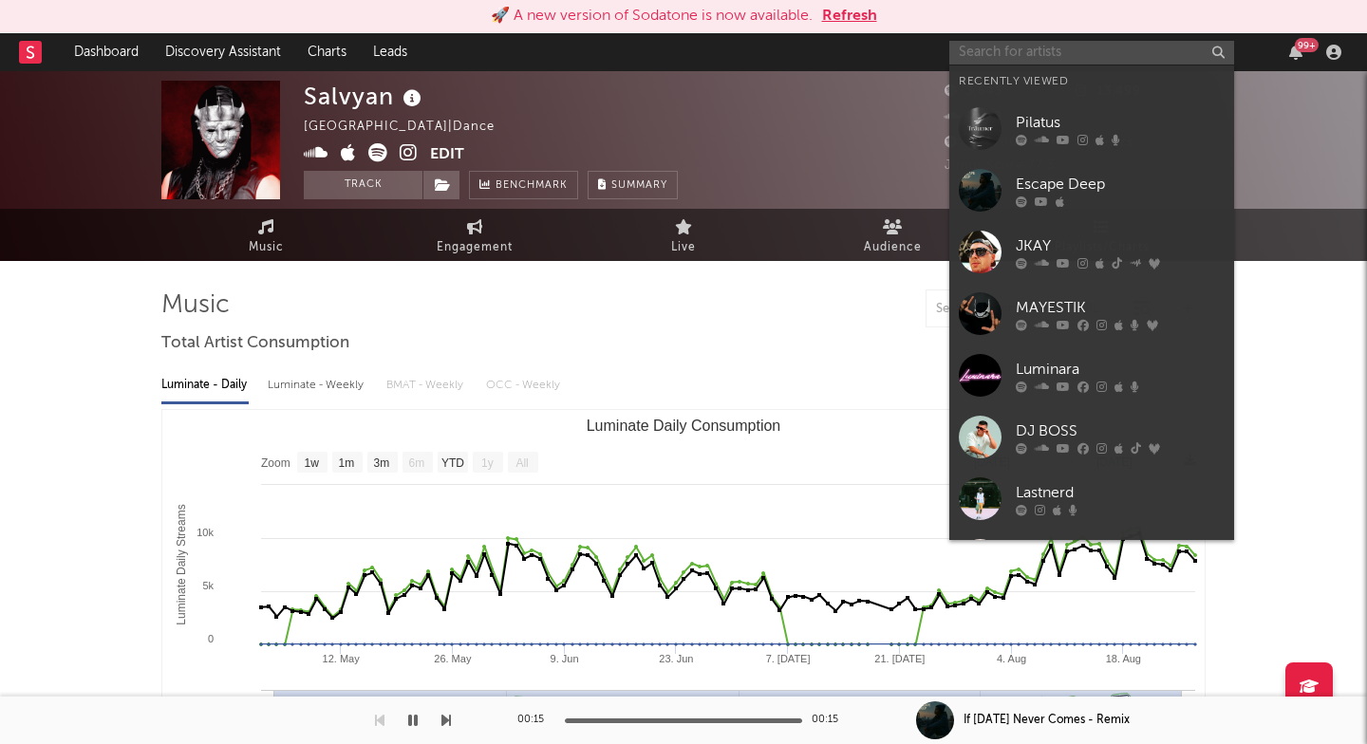
paste input "Ronald figo"
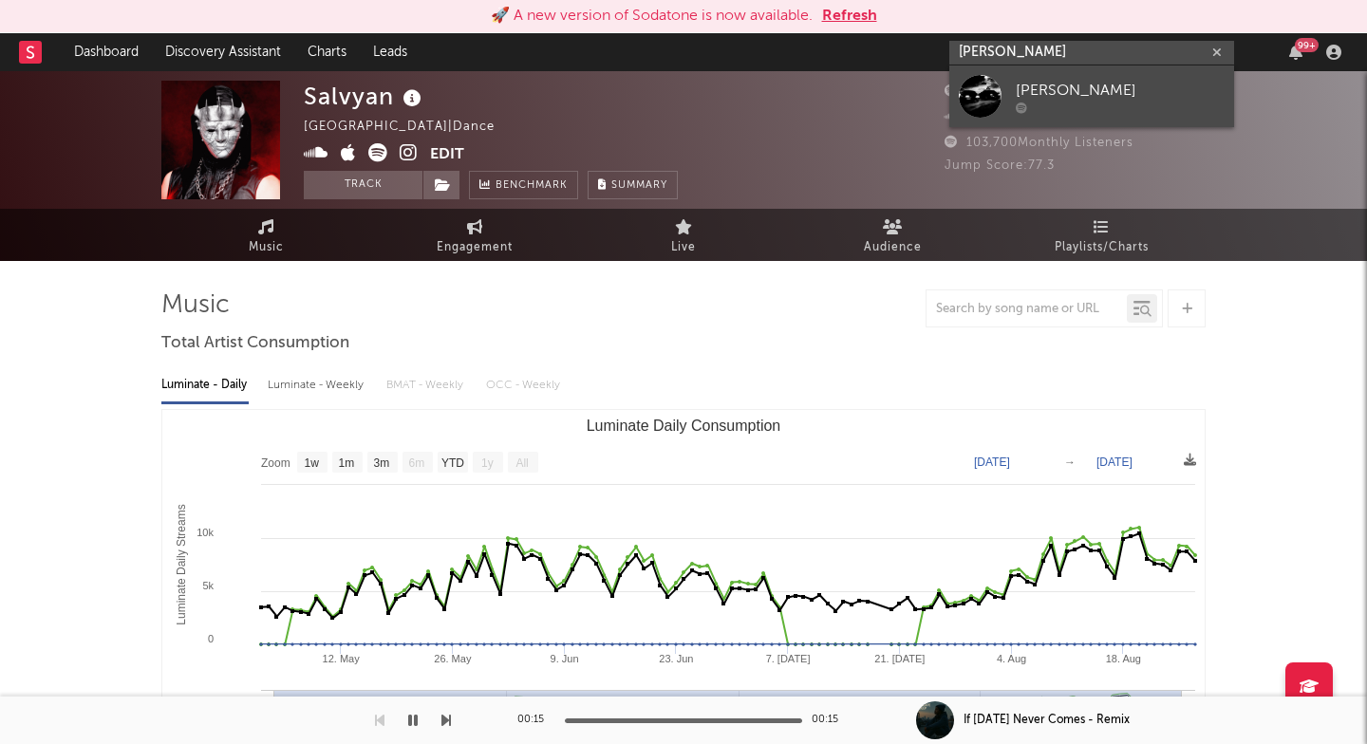
type input "Ronald figo"
click at [993, 91] on div at bounding box center [979, 96] width 43 height 43
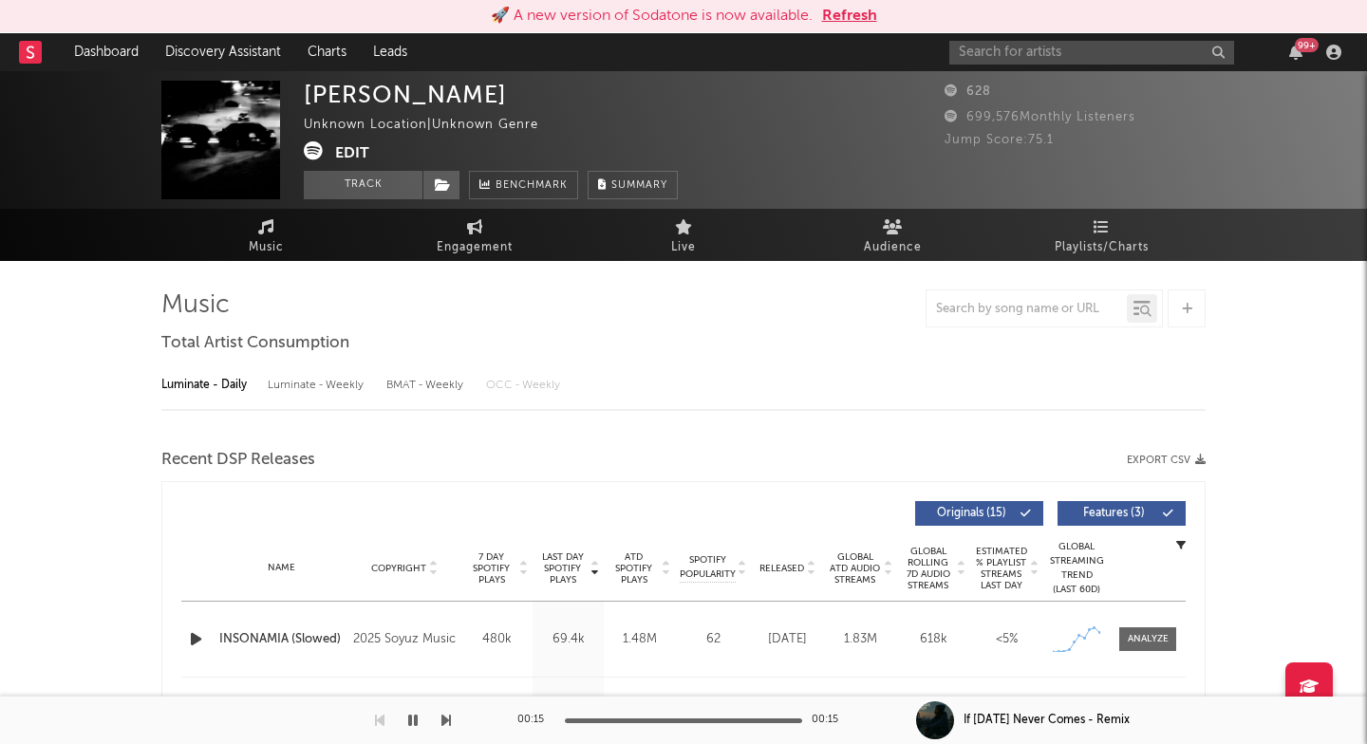
select select "6m"
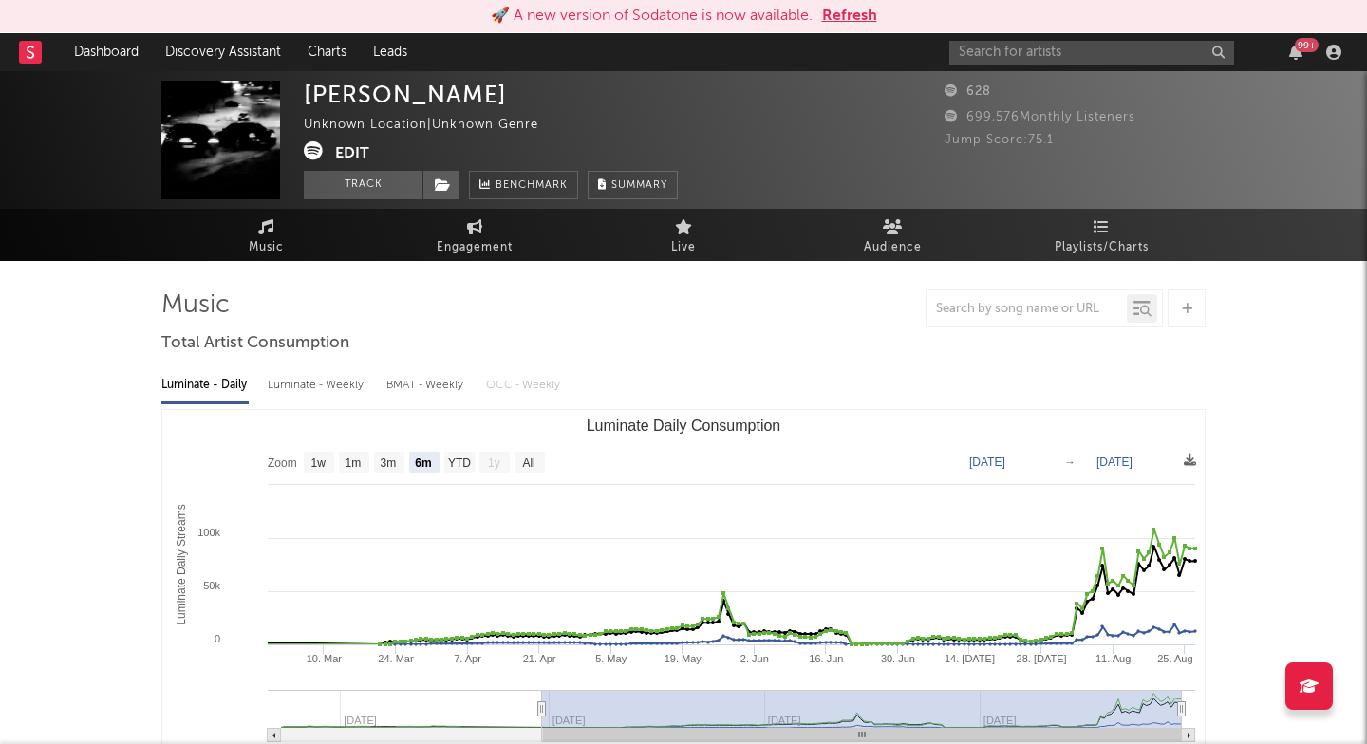
scroll to position [719, 0]
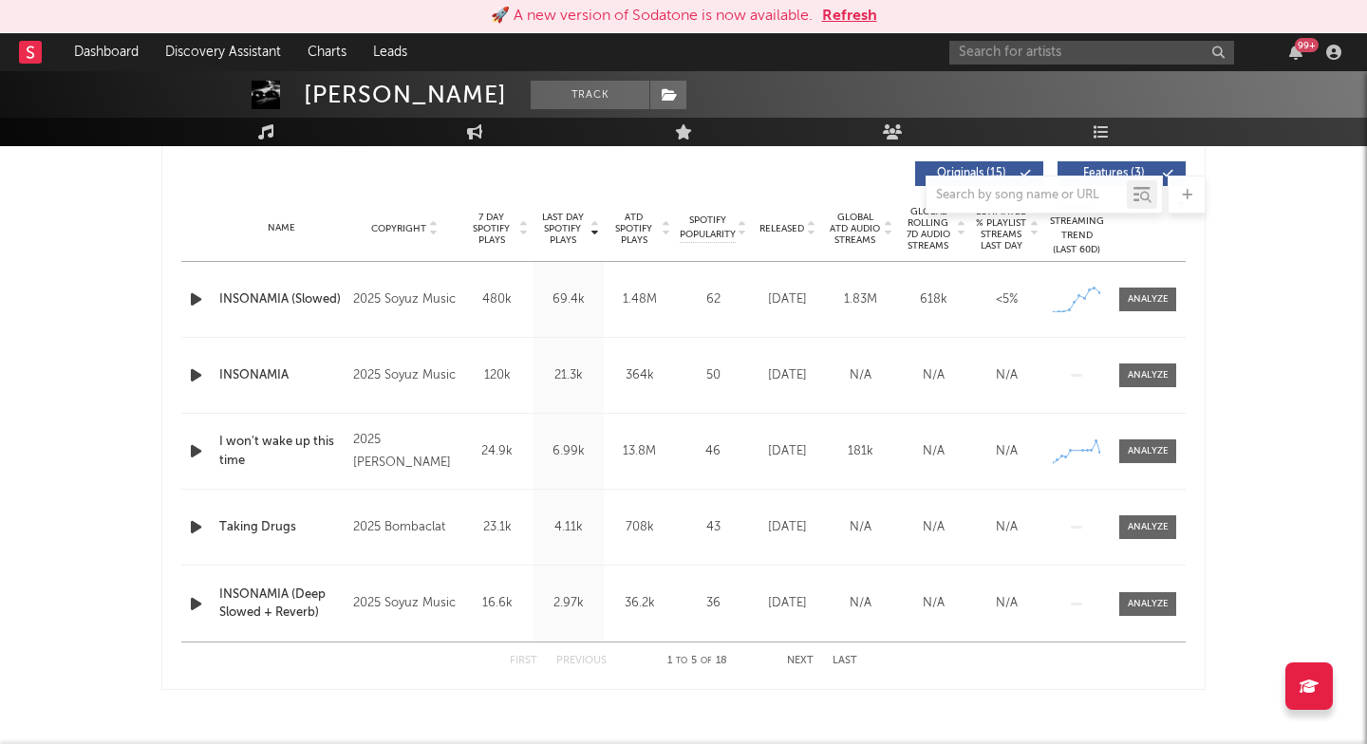
click at [197, 301] on icon "button" at bounding box center [196, 300] width 20 height 24
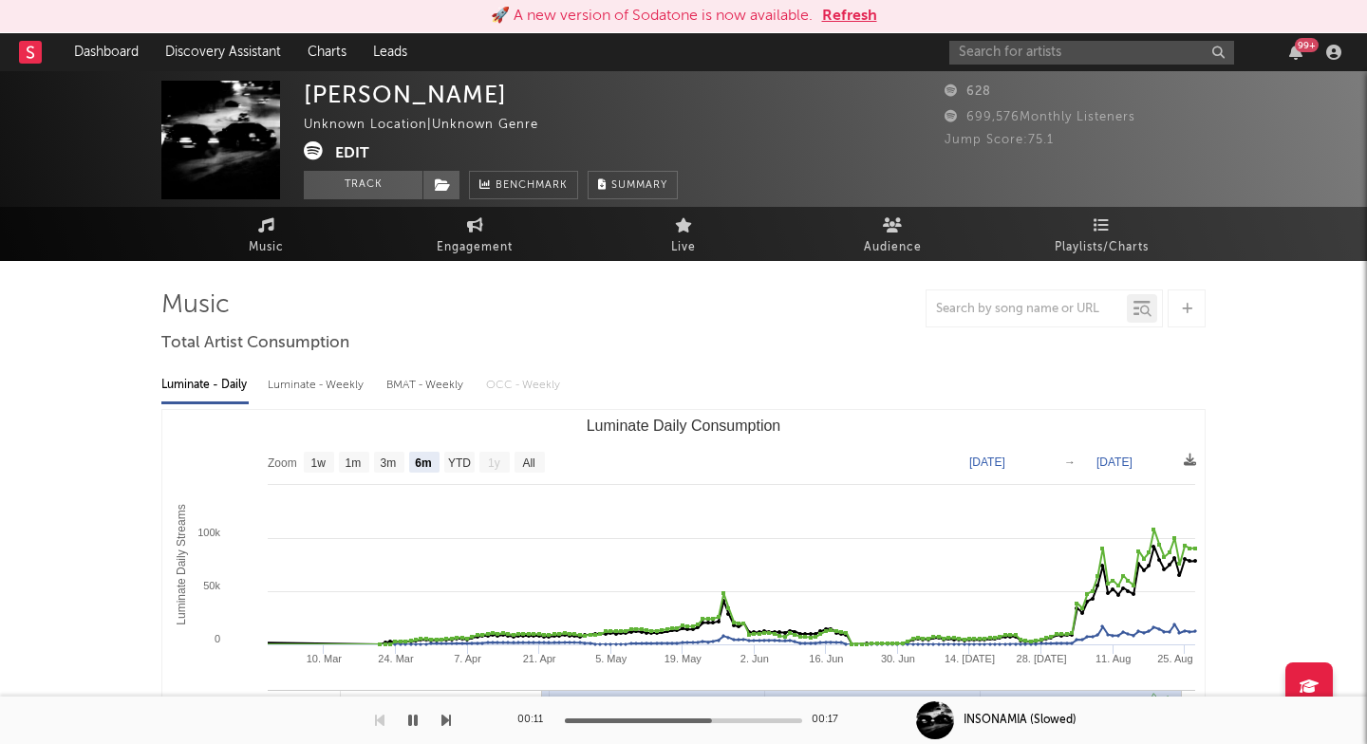
scroll to position [0, 0]
click at [876, 221] on link "Audience" at bounding box center [892, 235] width 209 height 52
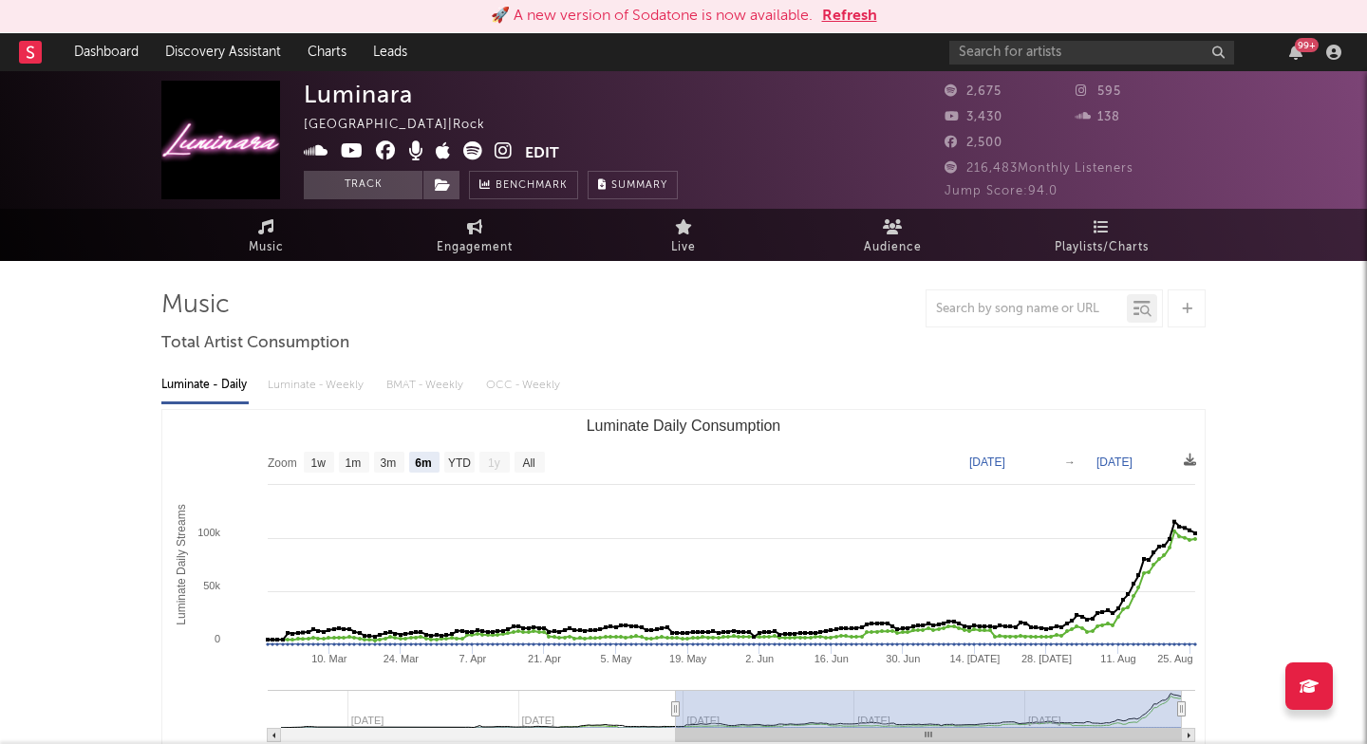
select select "6m"
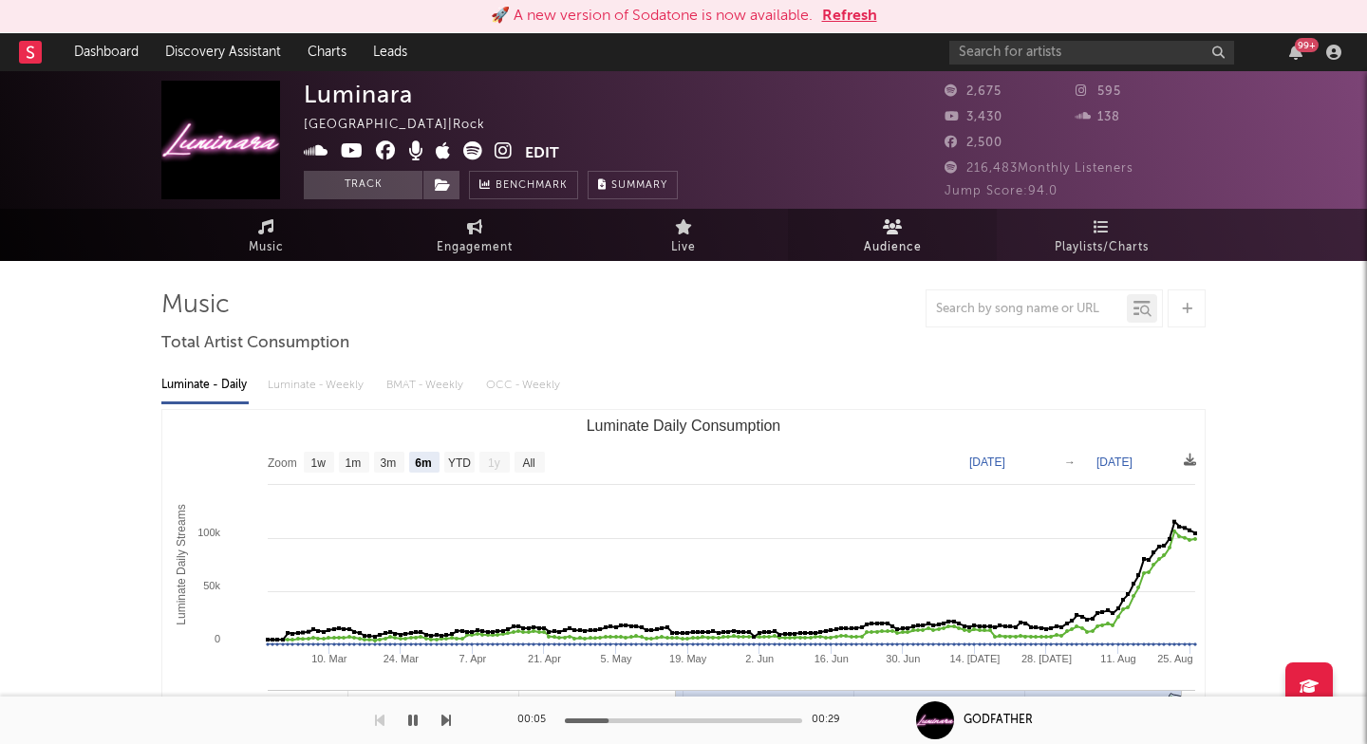
click at [880, 248] on span "Audience" at bounding box center [893, 247] width 58 height 23
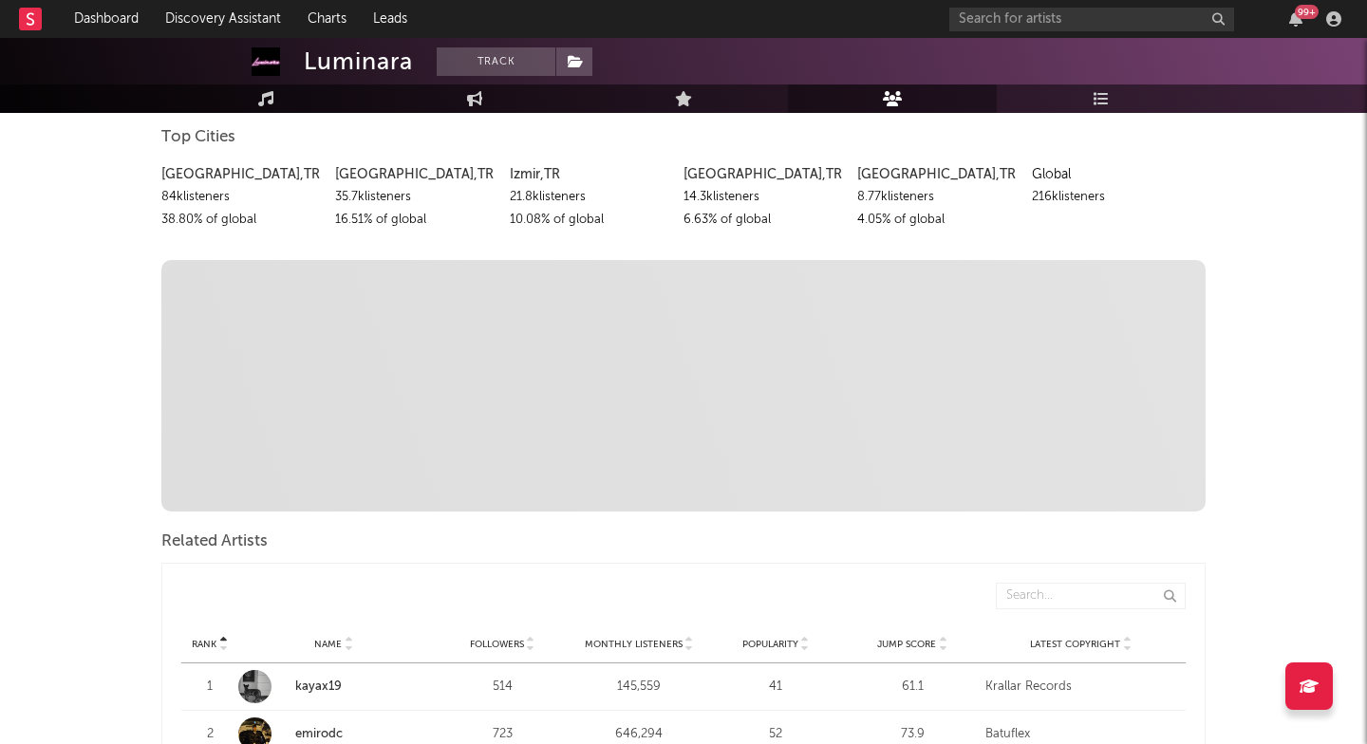
scroll to position [233, 0]
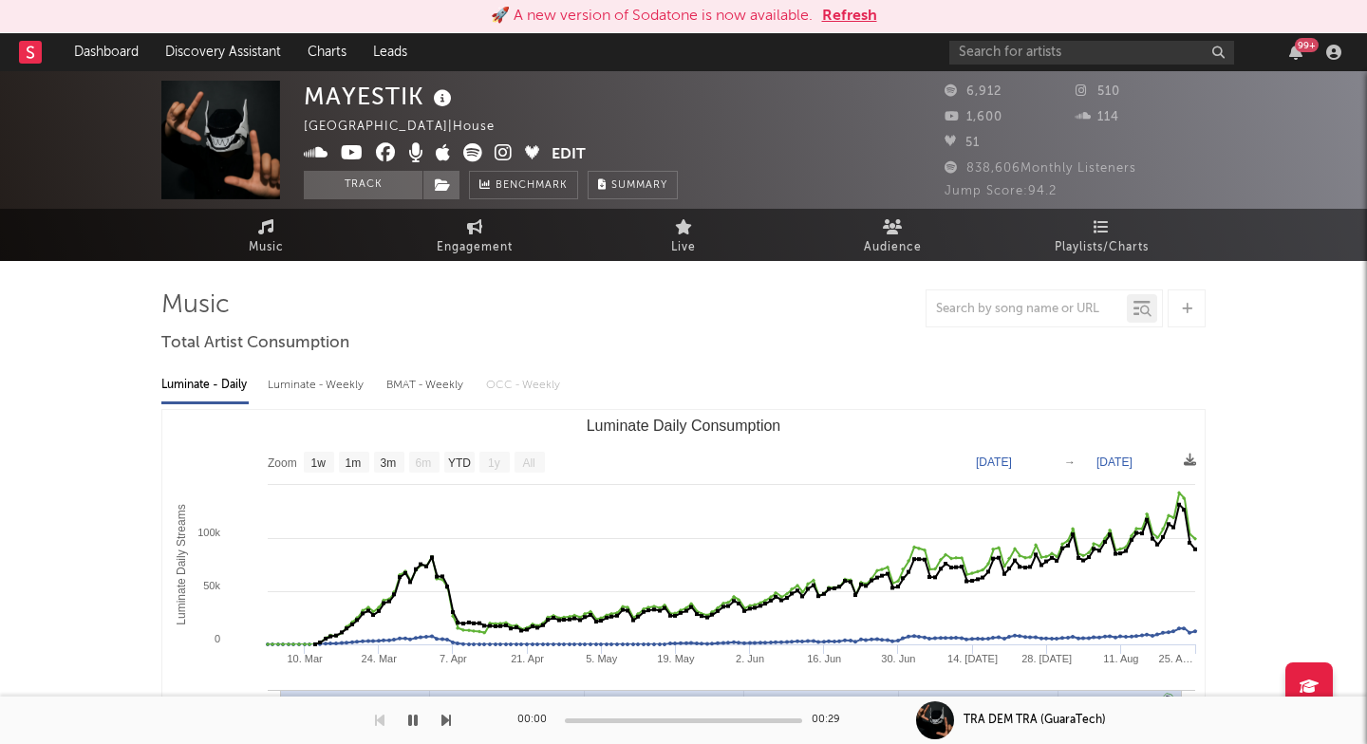
select select "1w"
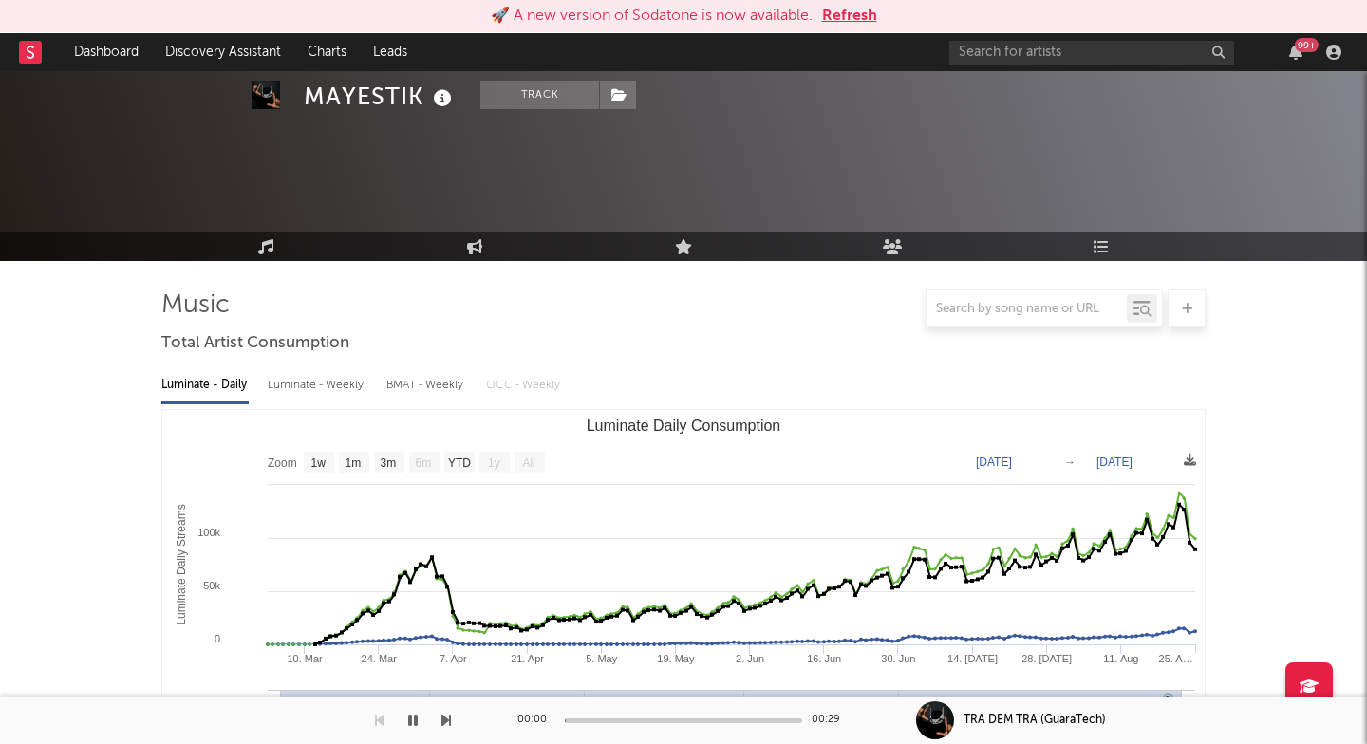
scroll to position [475, 0]
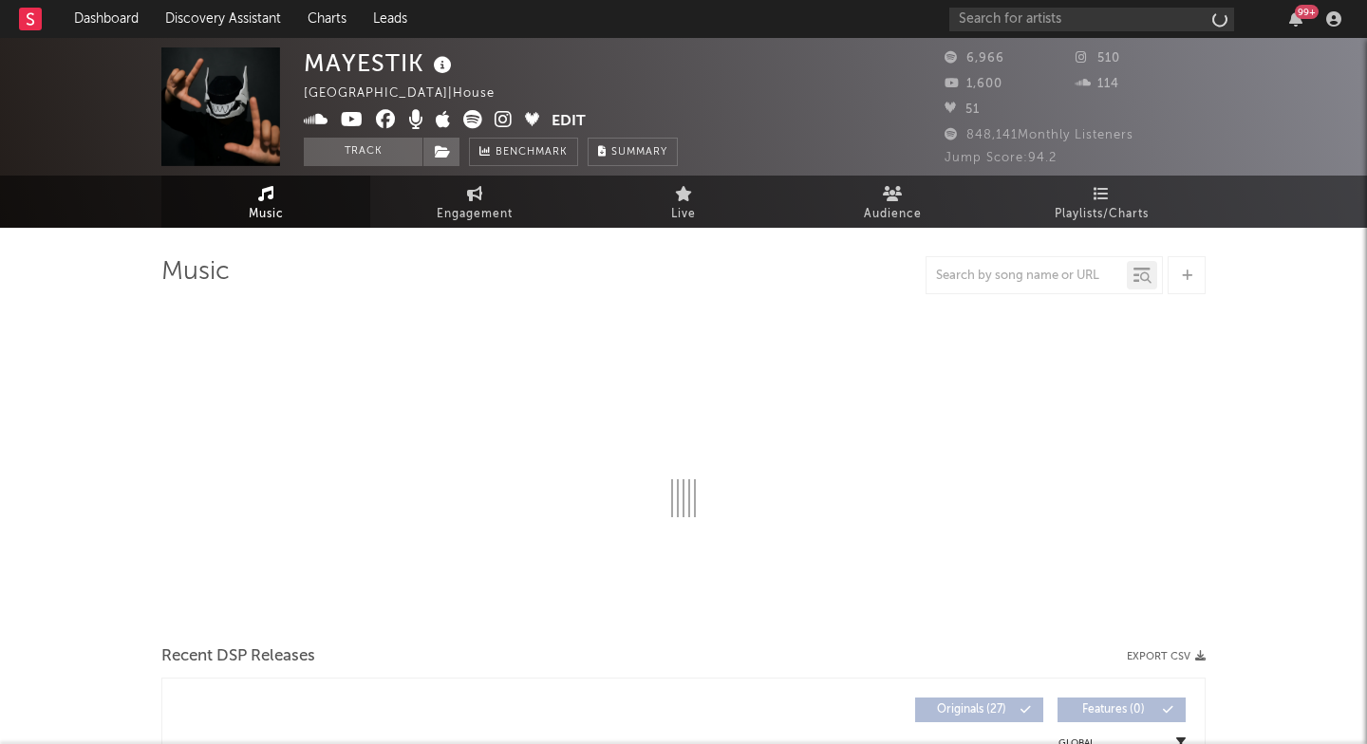
select select "1w"
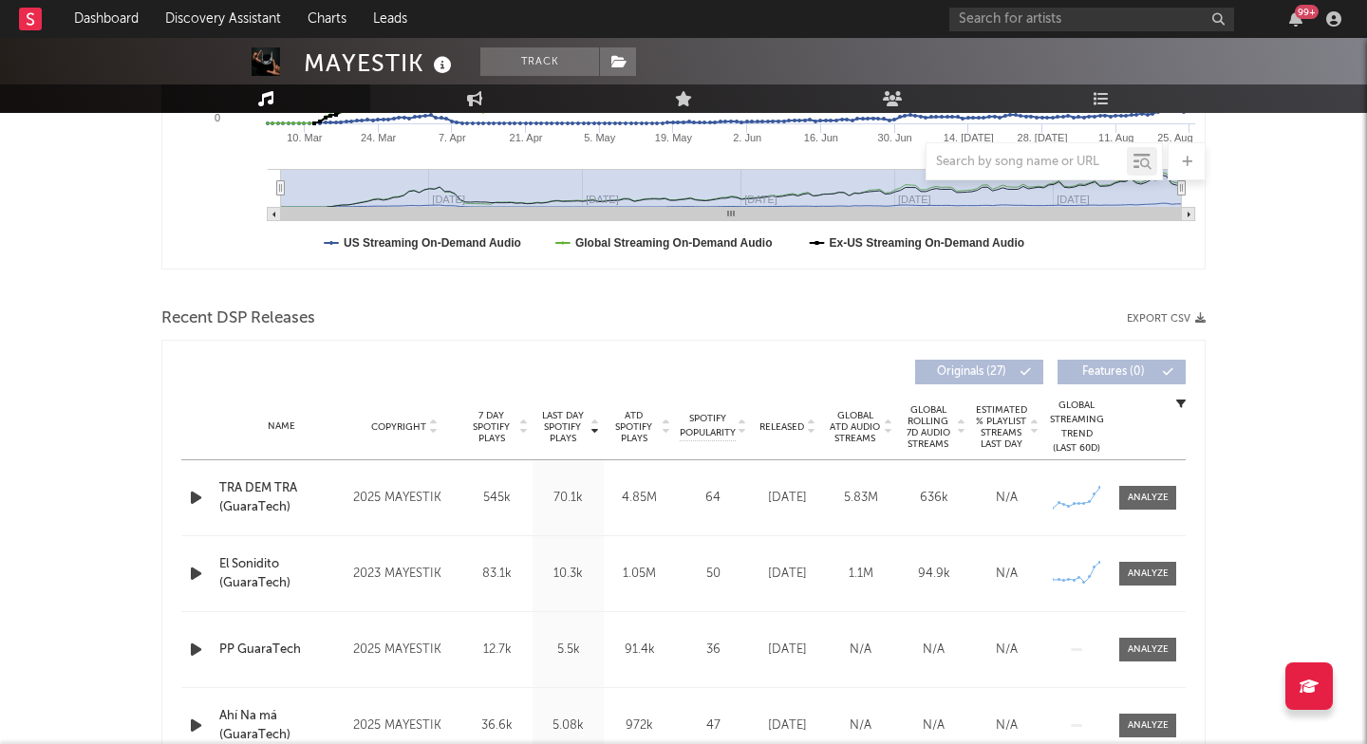
scroll to position [640, 0]
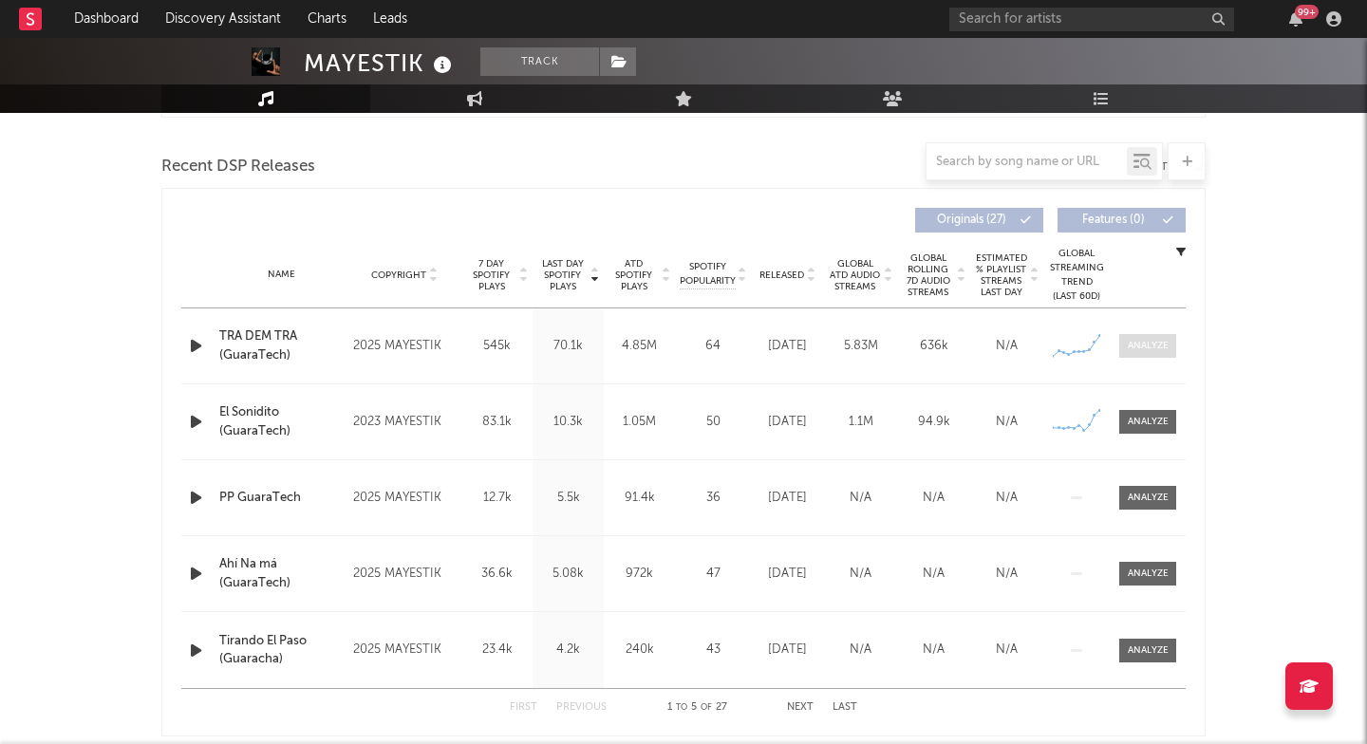
click at [1139, 343] on div at bounding box center [1147, 346] width 41 height 14
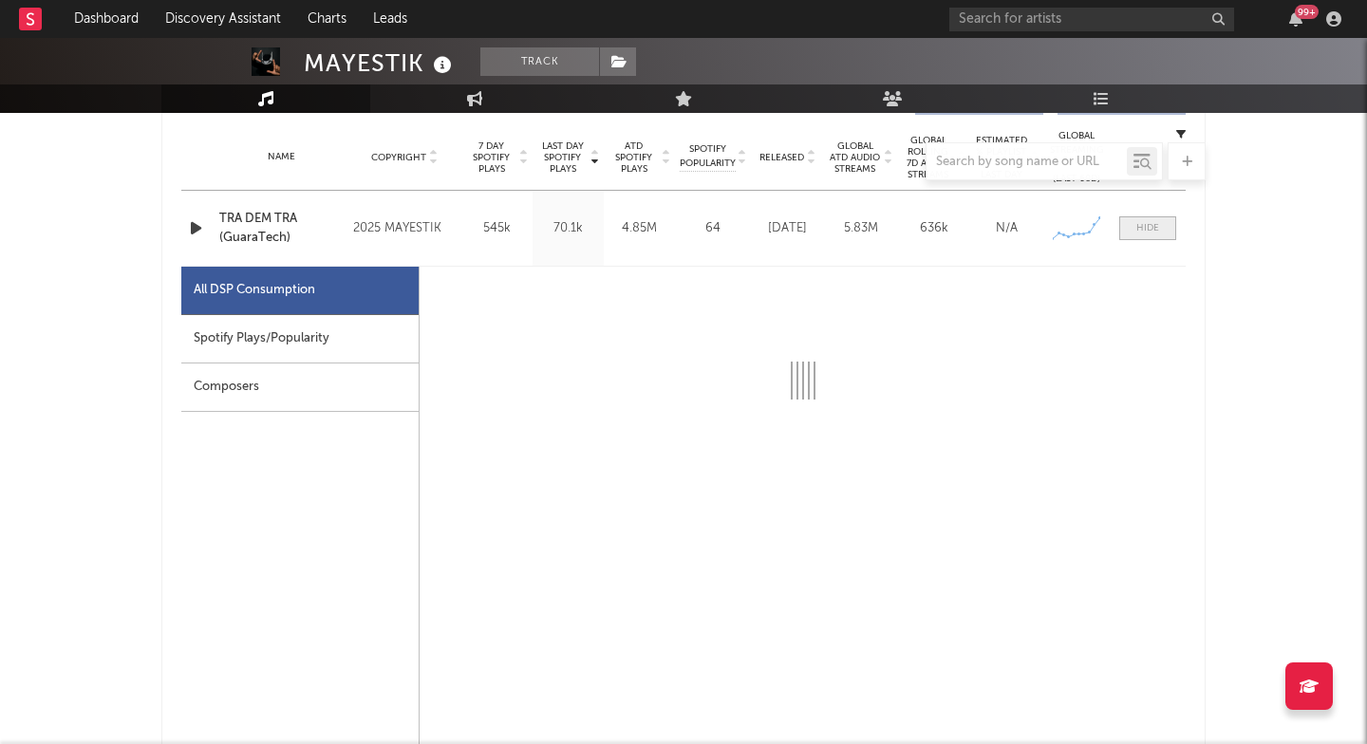
select select "1w"
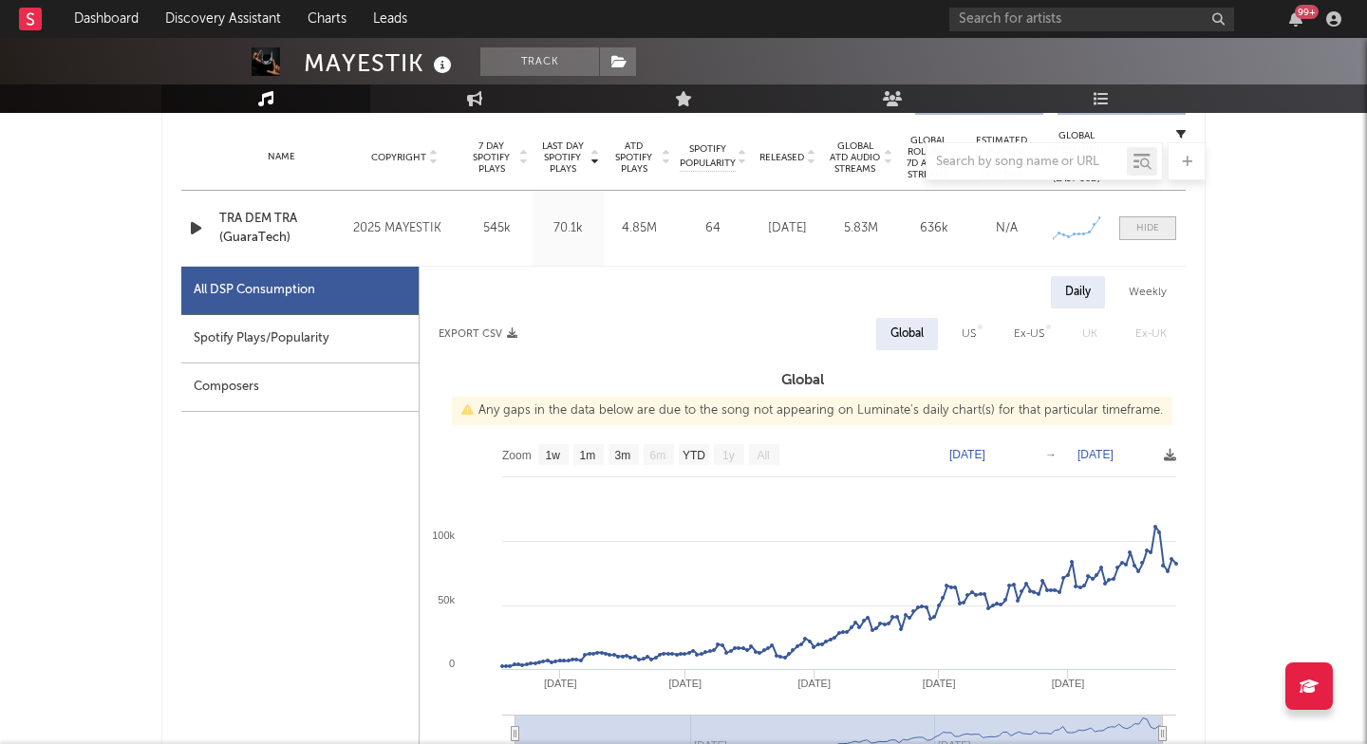
scroll to position [777, 0]
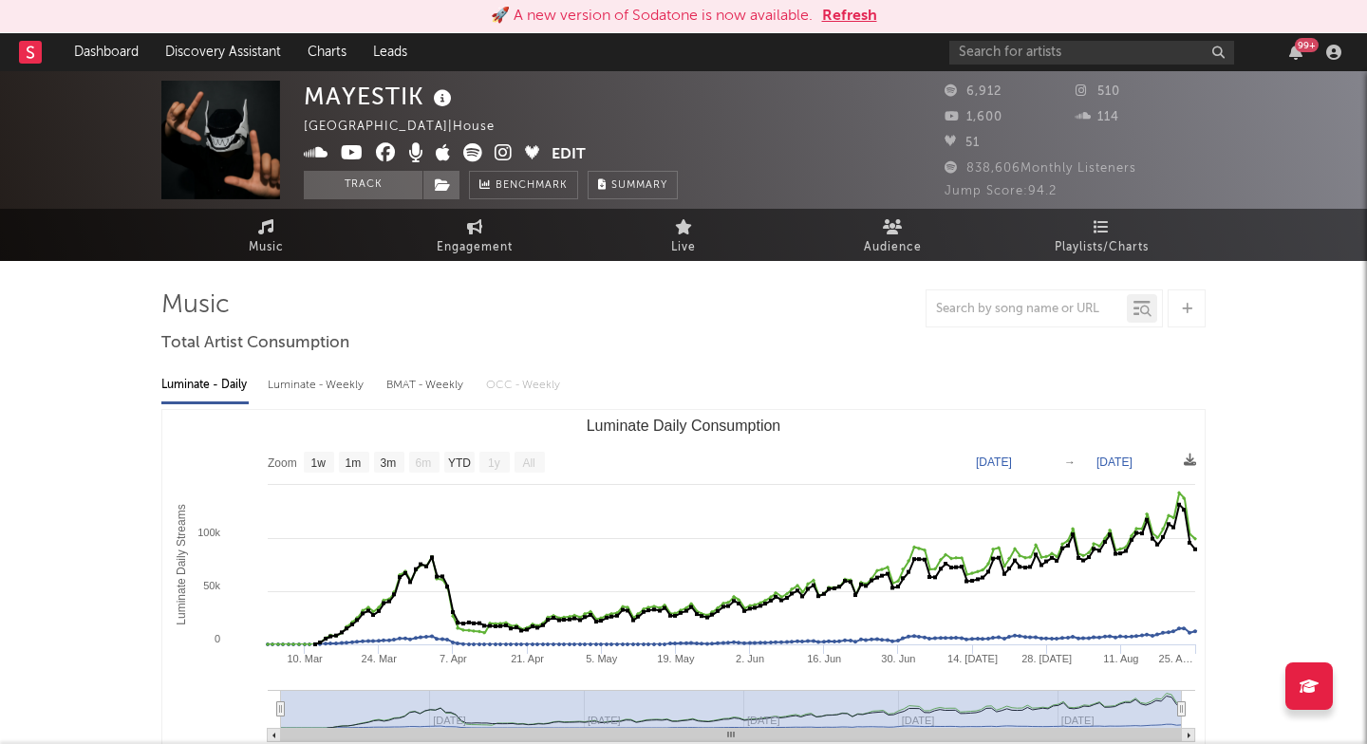
select select "1w"
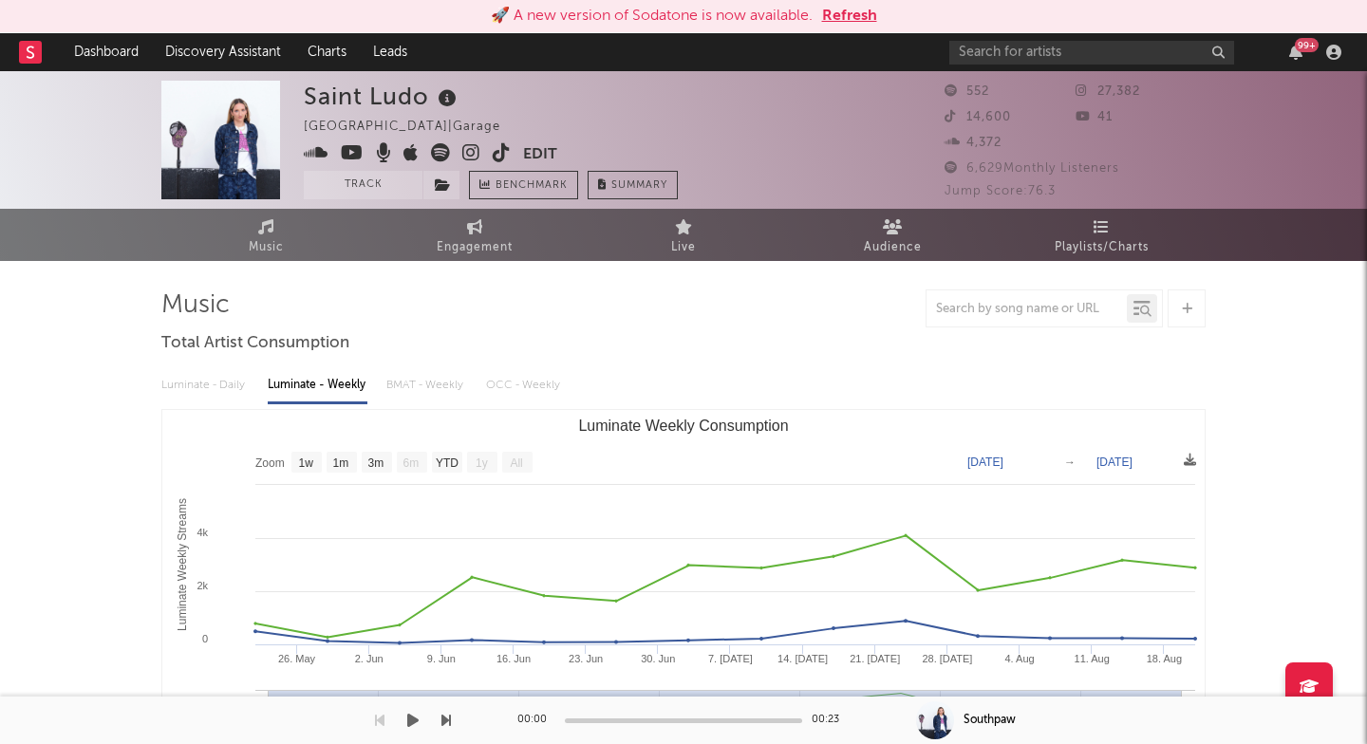
select select "1w"
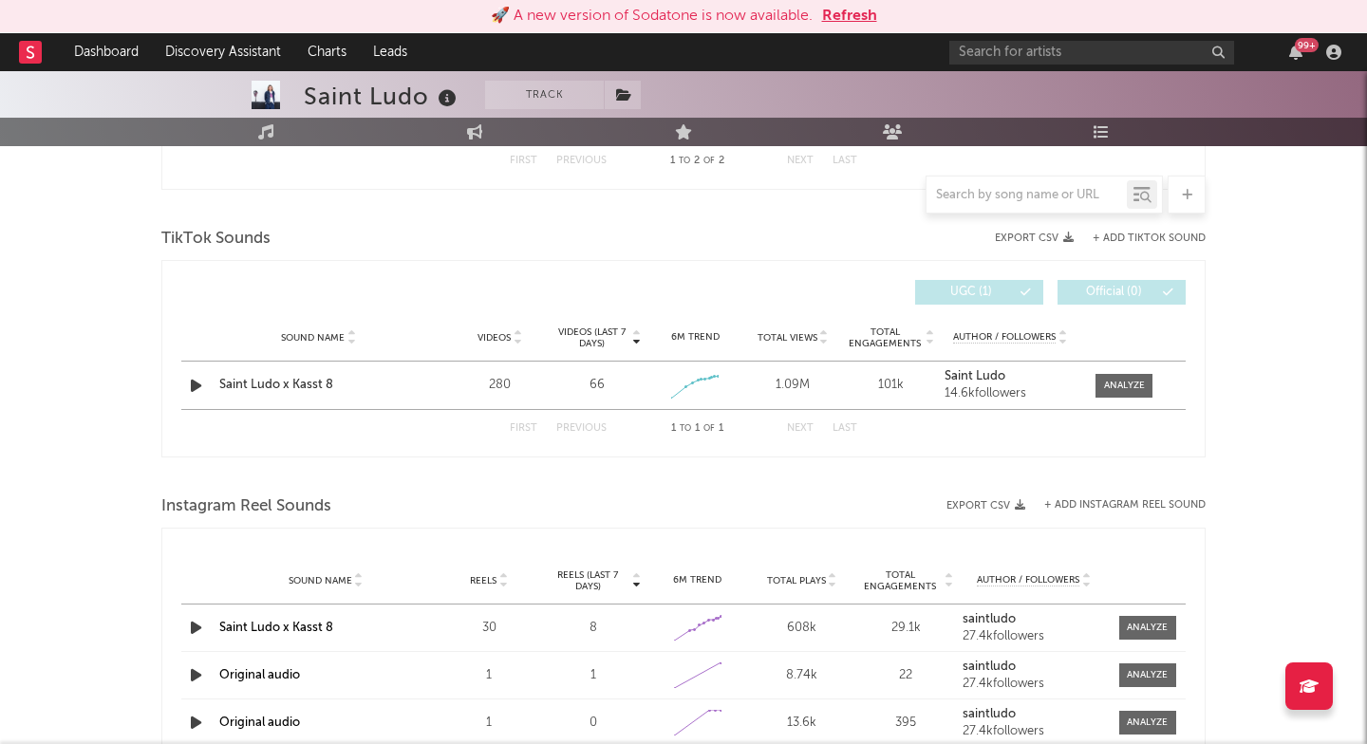
scroll to position [986, 0]
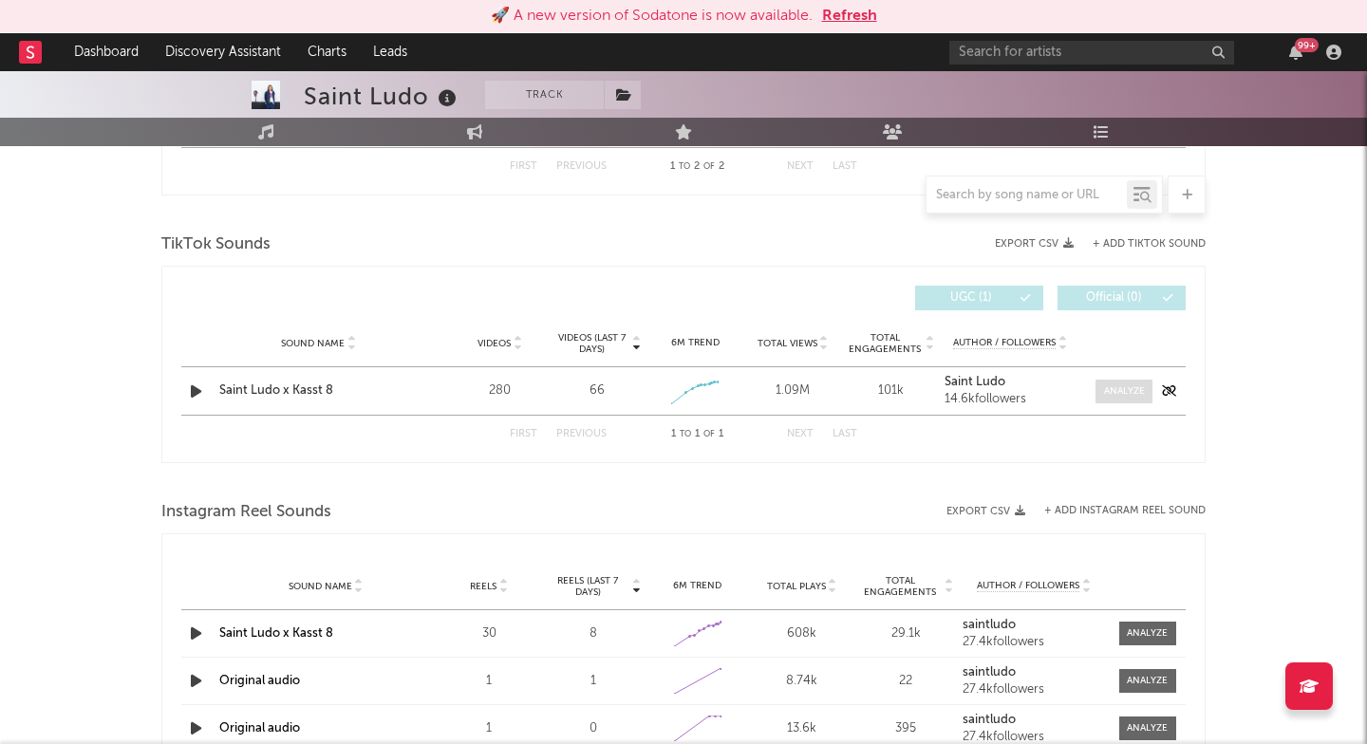
click at [1123, 380] on span at bounding box center [1123, 392] width 57 height 24
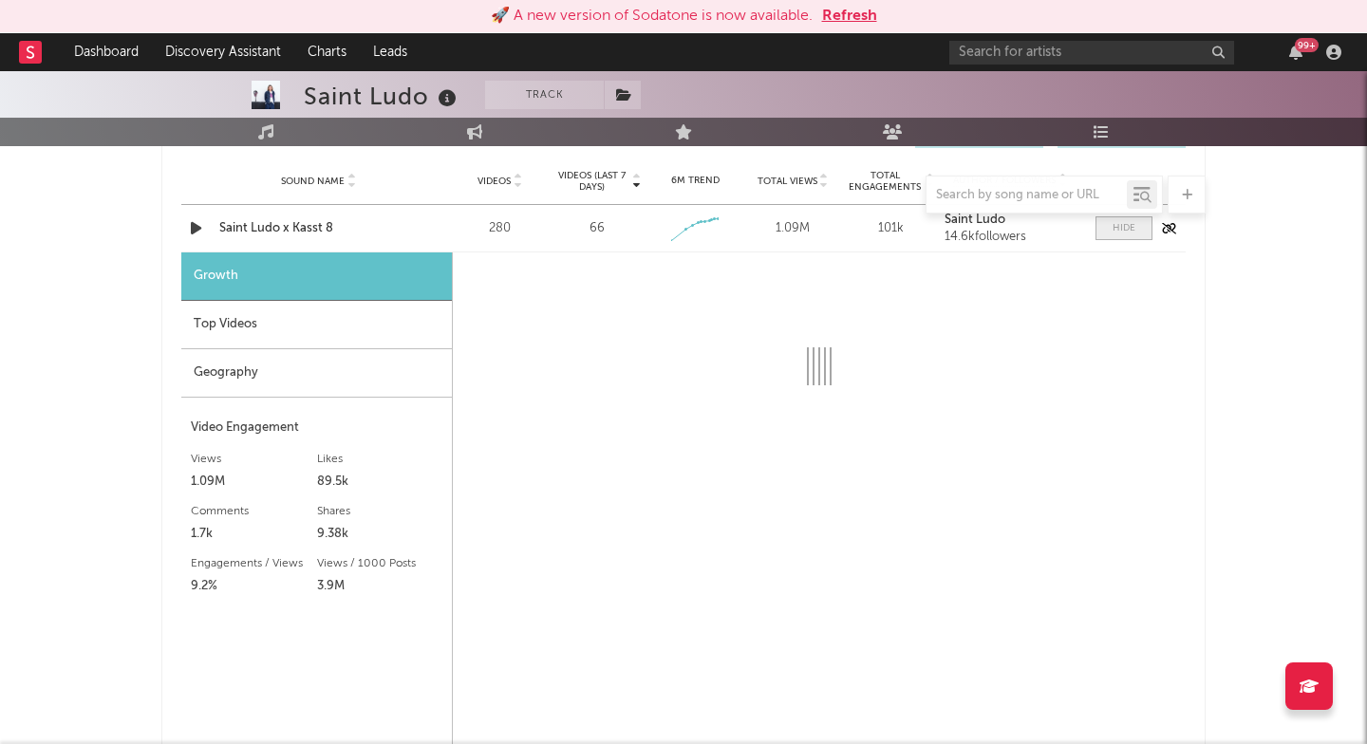
scroll to position [1149, 0]
select select "1w"
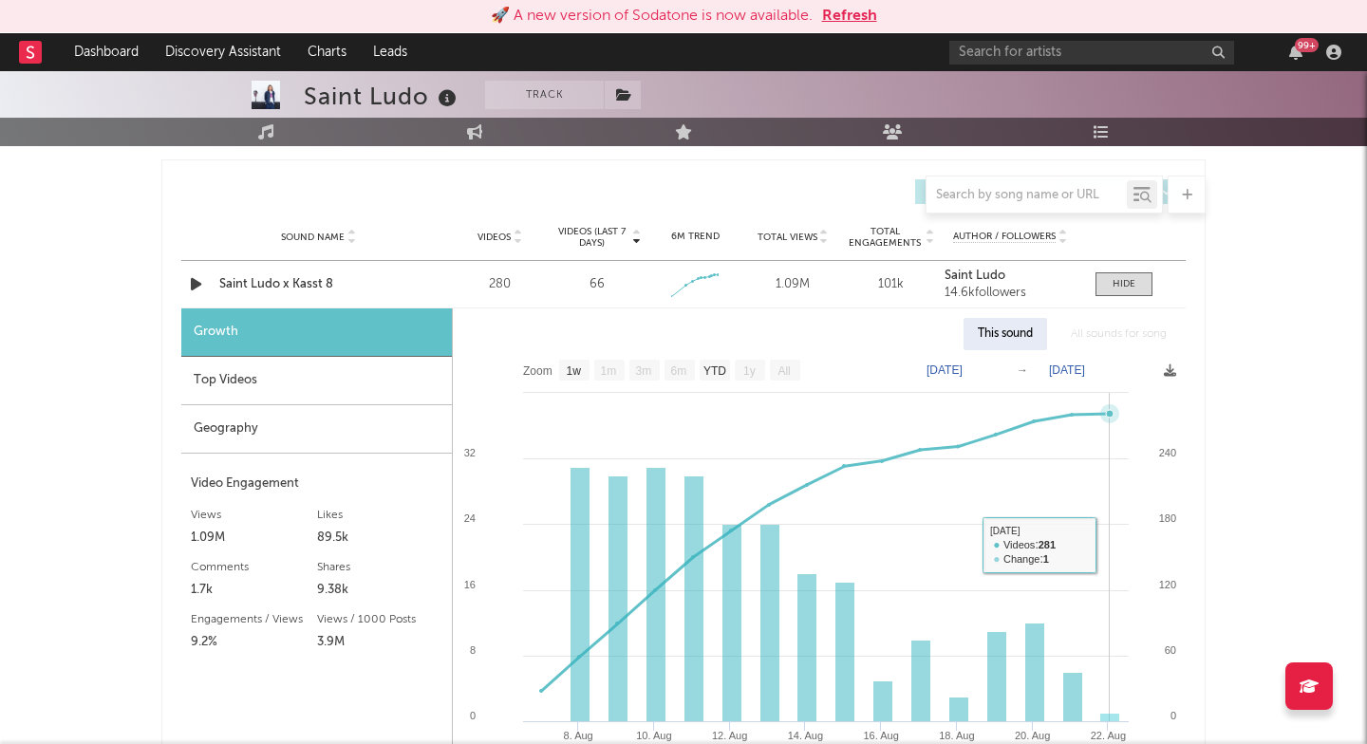
scroll to position [1035, 0]
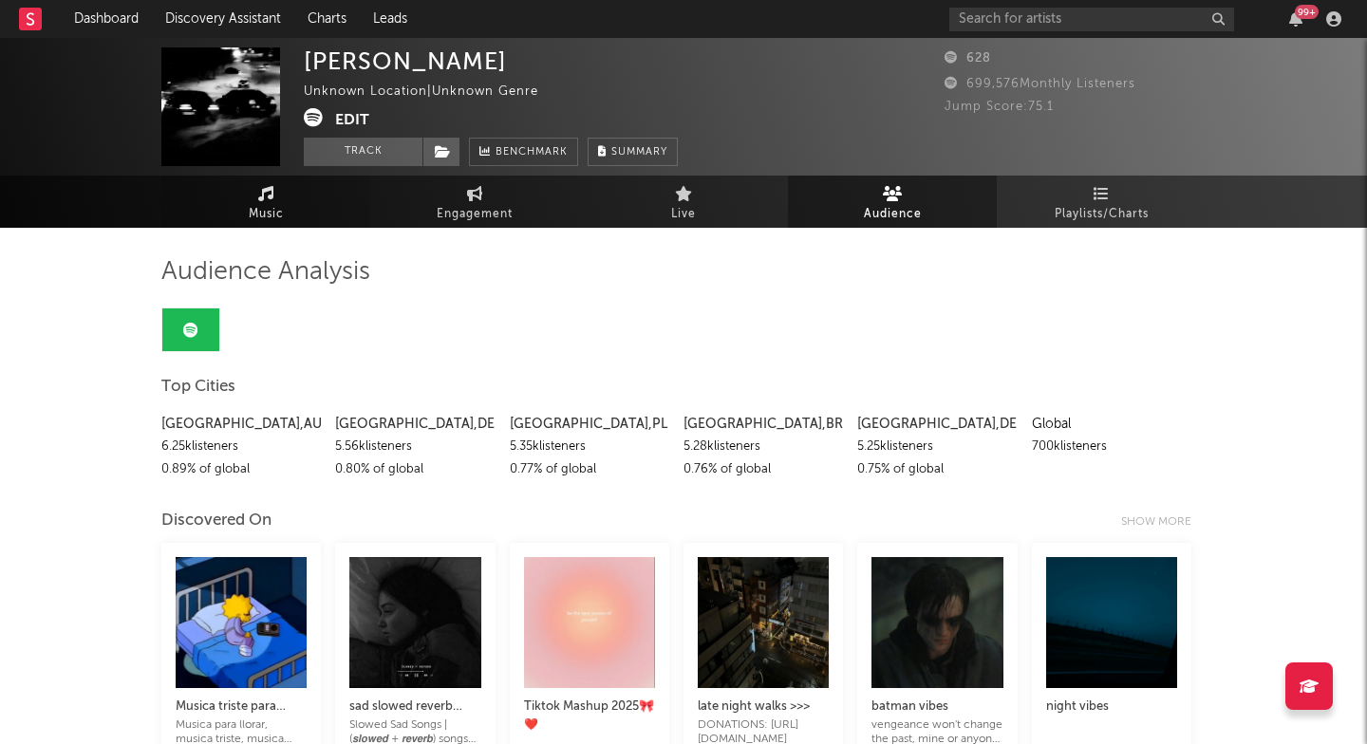
click at [265, 190] on icon at bounding box center [266, 193] width 16 height 15
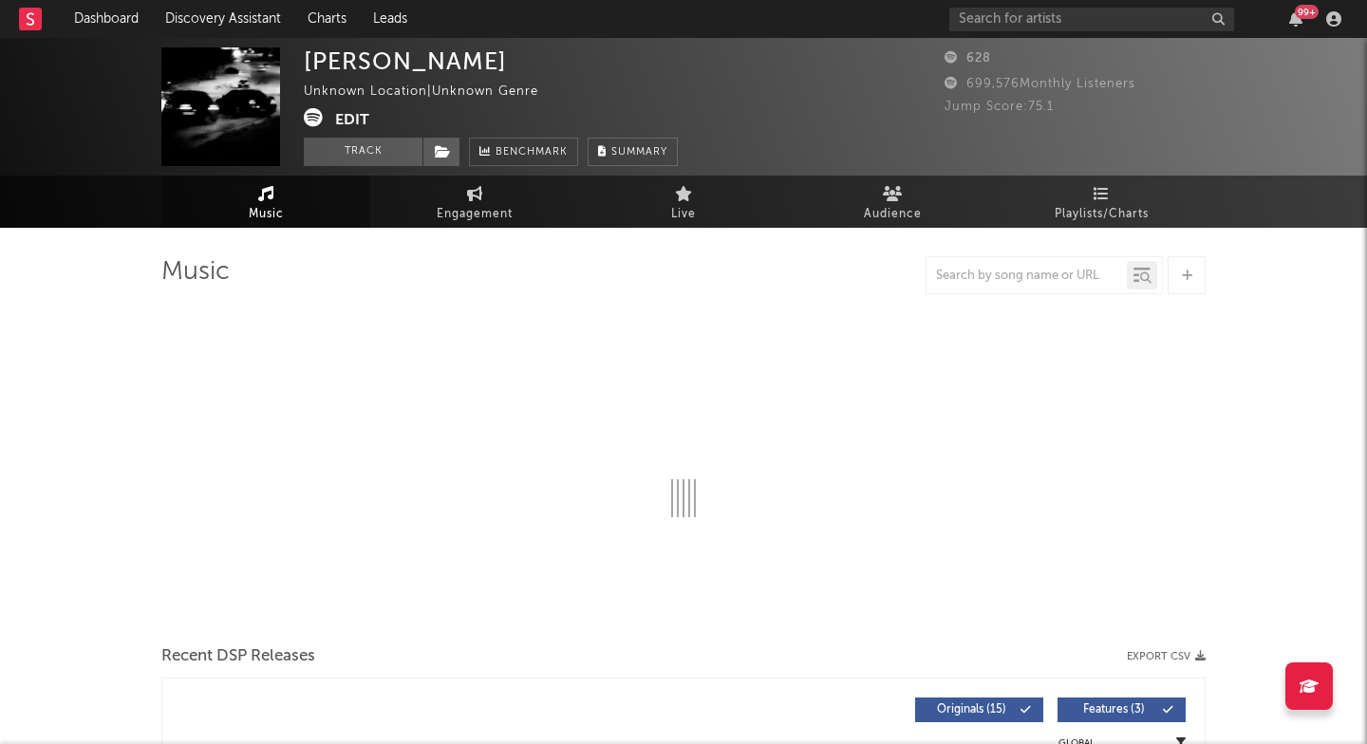
select select "6m"
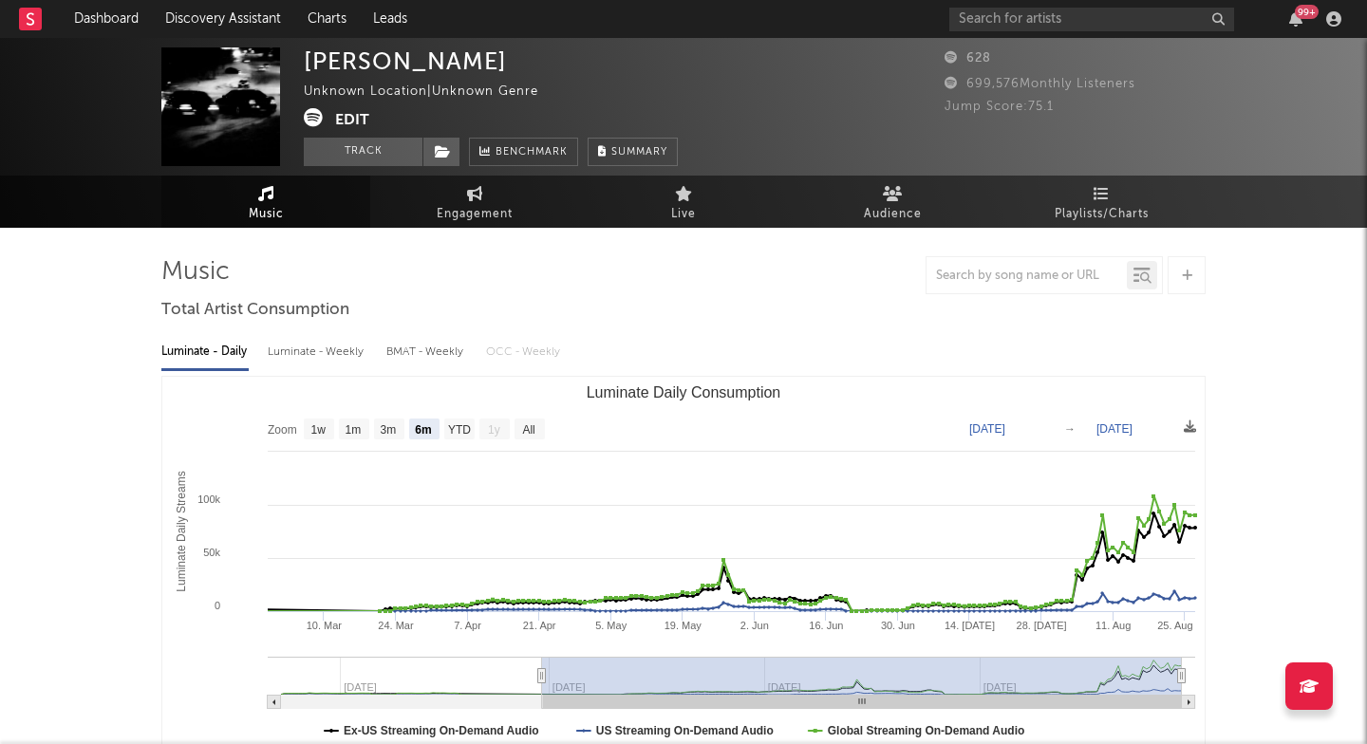
click at [314, 122] on icon at bounding box center [313, 117] width 19 height 19
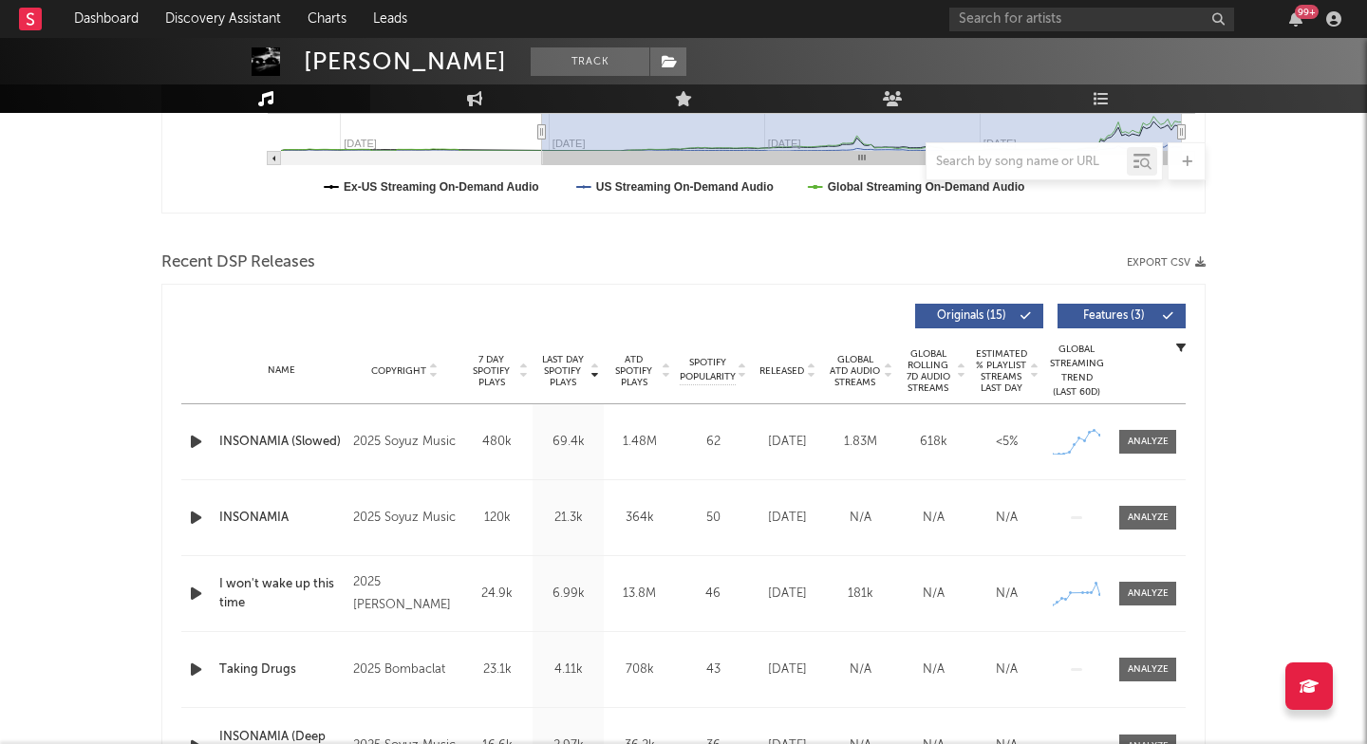
scroll to position [599, 0]
